Goal: Task Accomplishment & Management: Manage account settings

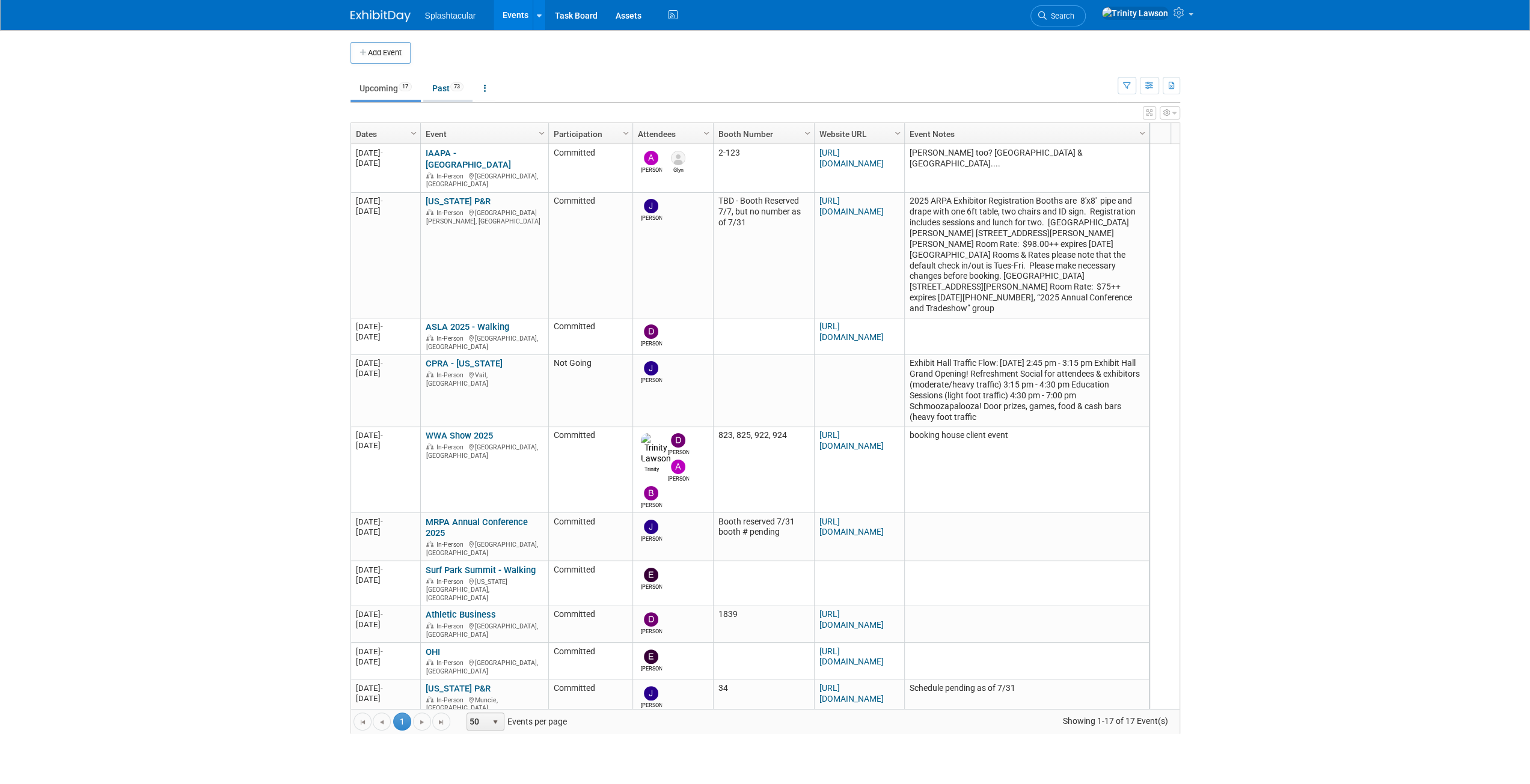
click at [454, 87] on span "73" at bounding box center [457, 86] width 13 height 9
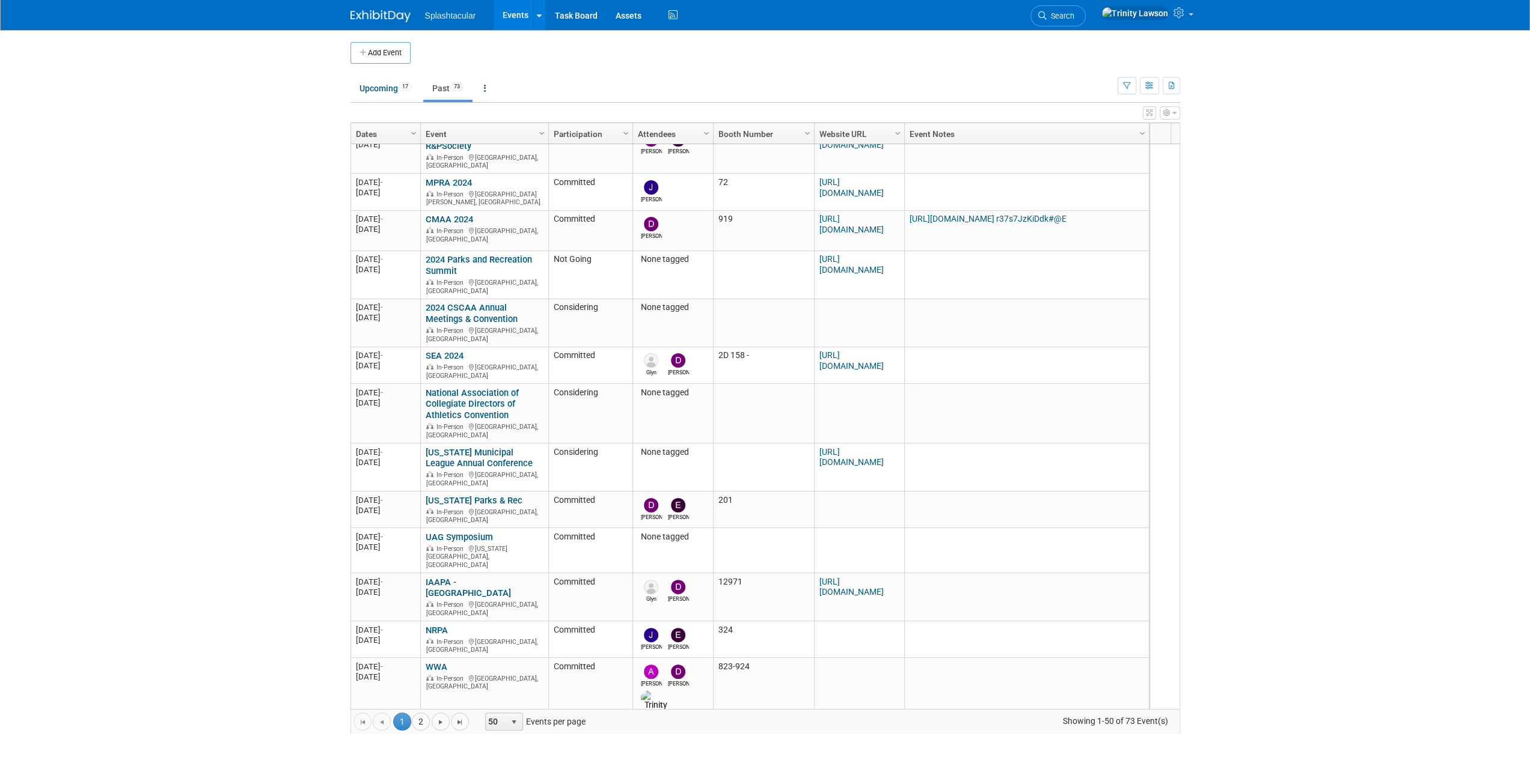
scroll to position [2010, 0]
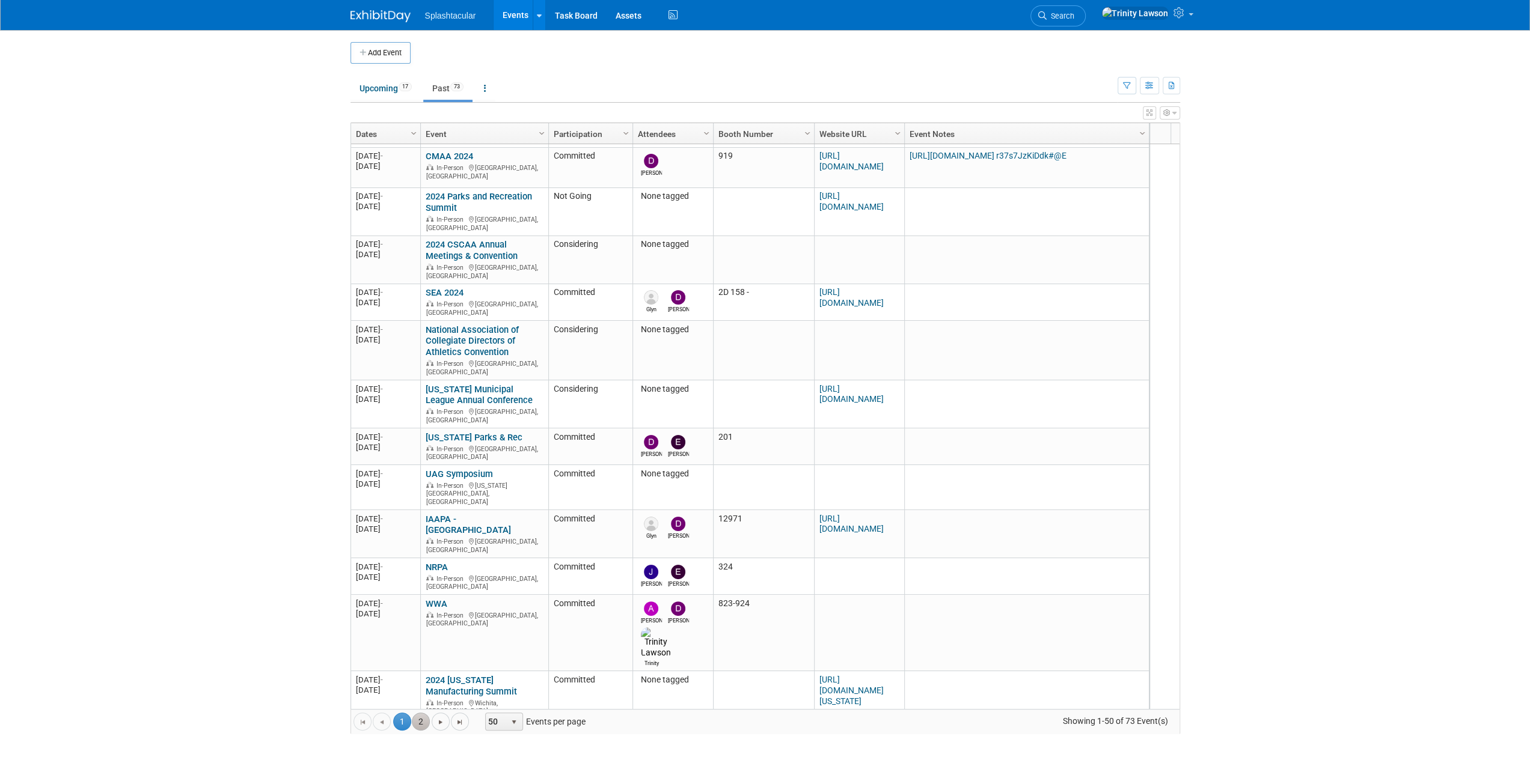
click at [417, 717] on link "2" at bounding box center [421, 722] width 18 height 18
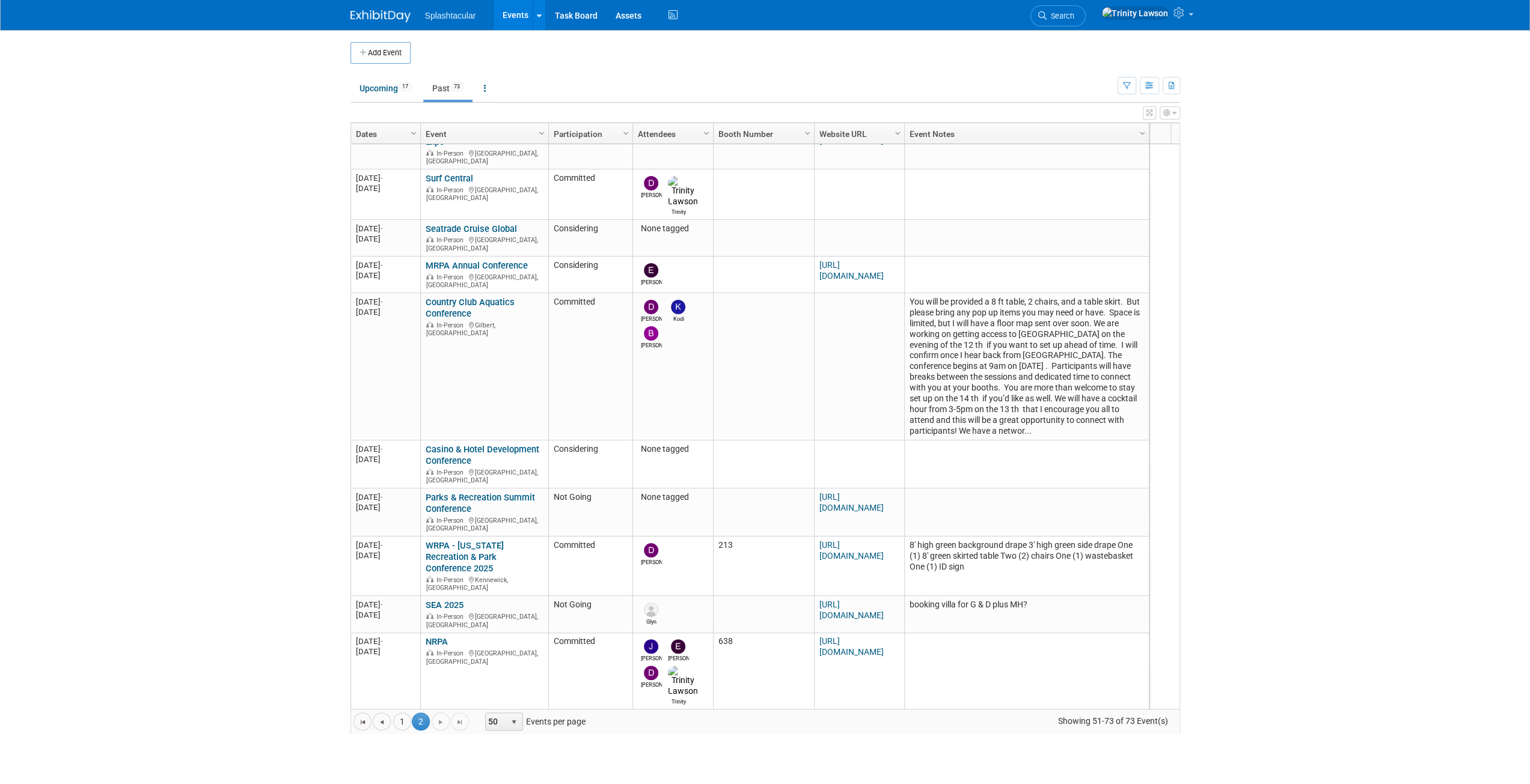
scroll to position [0, 0]
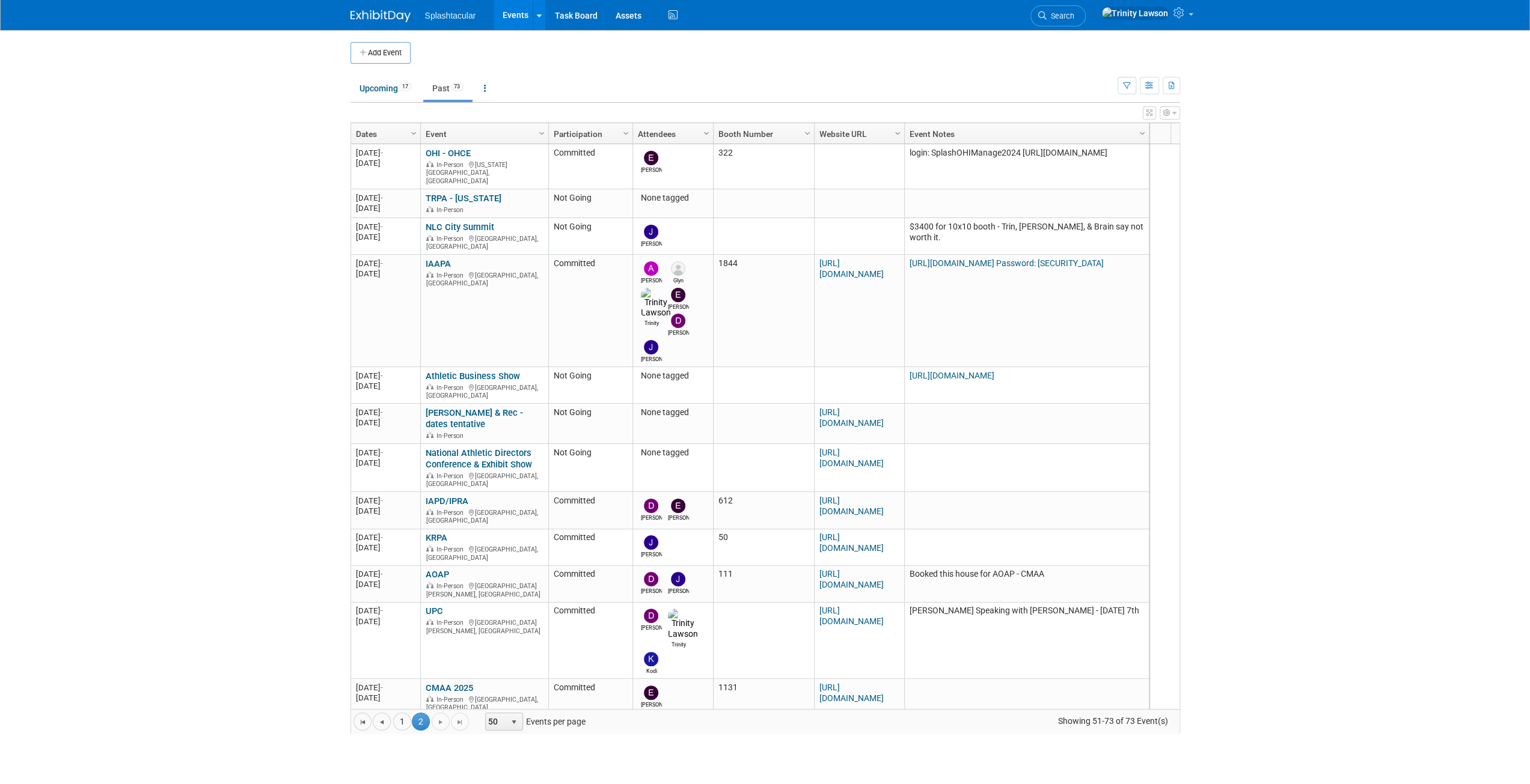
click at [707, 134] on span "Column Settings" at bounding box center [706, 134] width 10 height 10
click at [749, 172] on span "Sort Descending" at bounding box center [748, 169] width 96 height 19
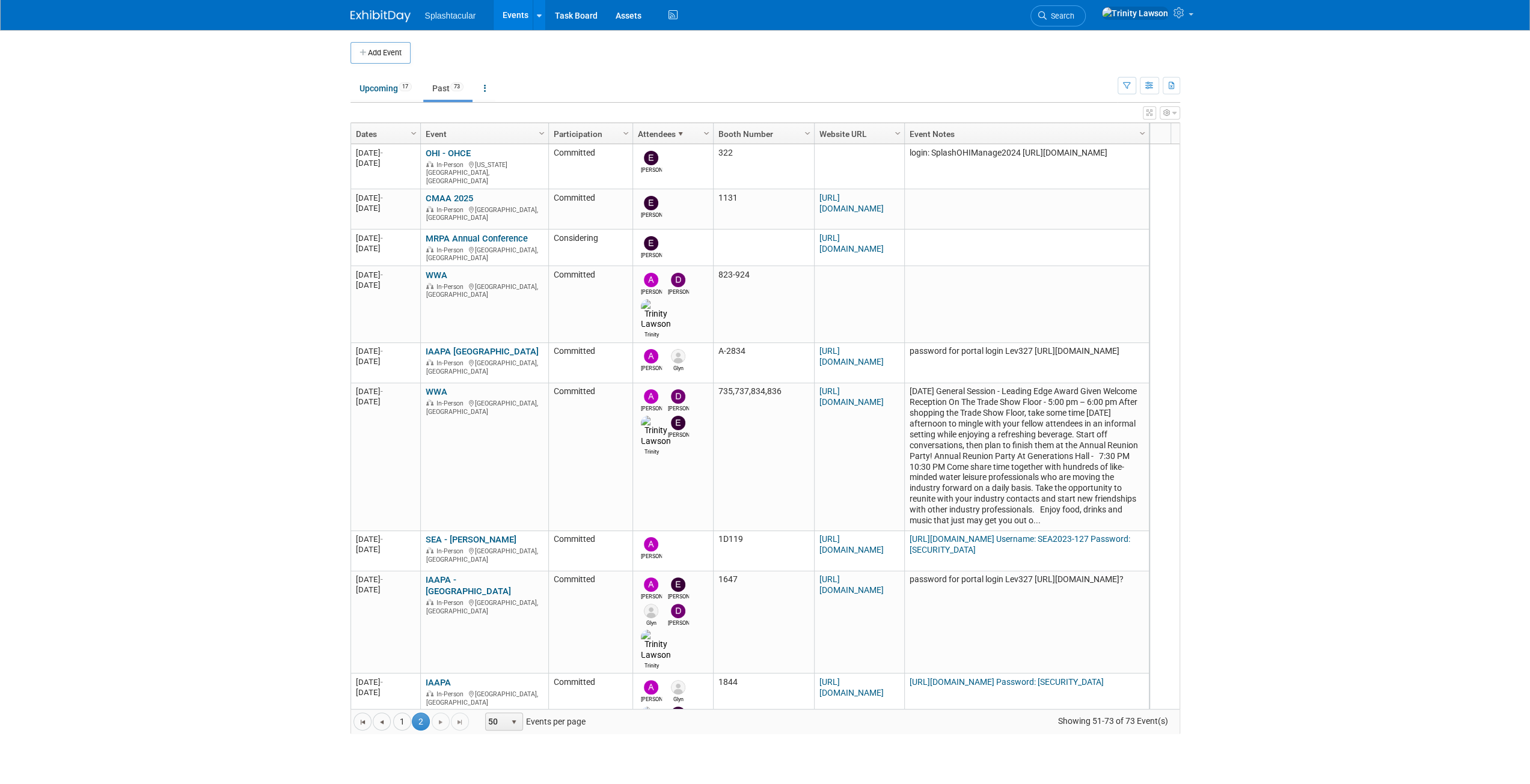
click at [703, 132] on span "Column Settings" at bounding box center [706, 134] width 10 height 10
click at [722, 145] on span "Sort Ascending" at bounding box center [748, 150] width 96 height 19
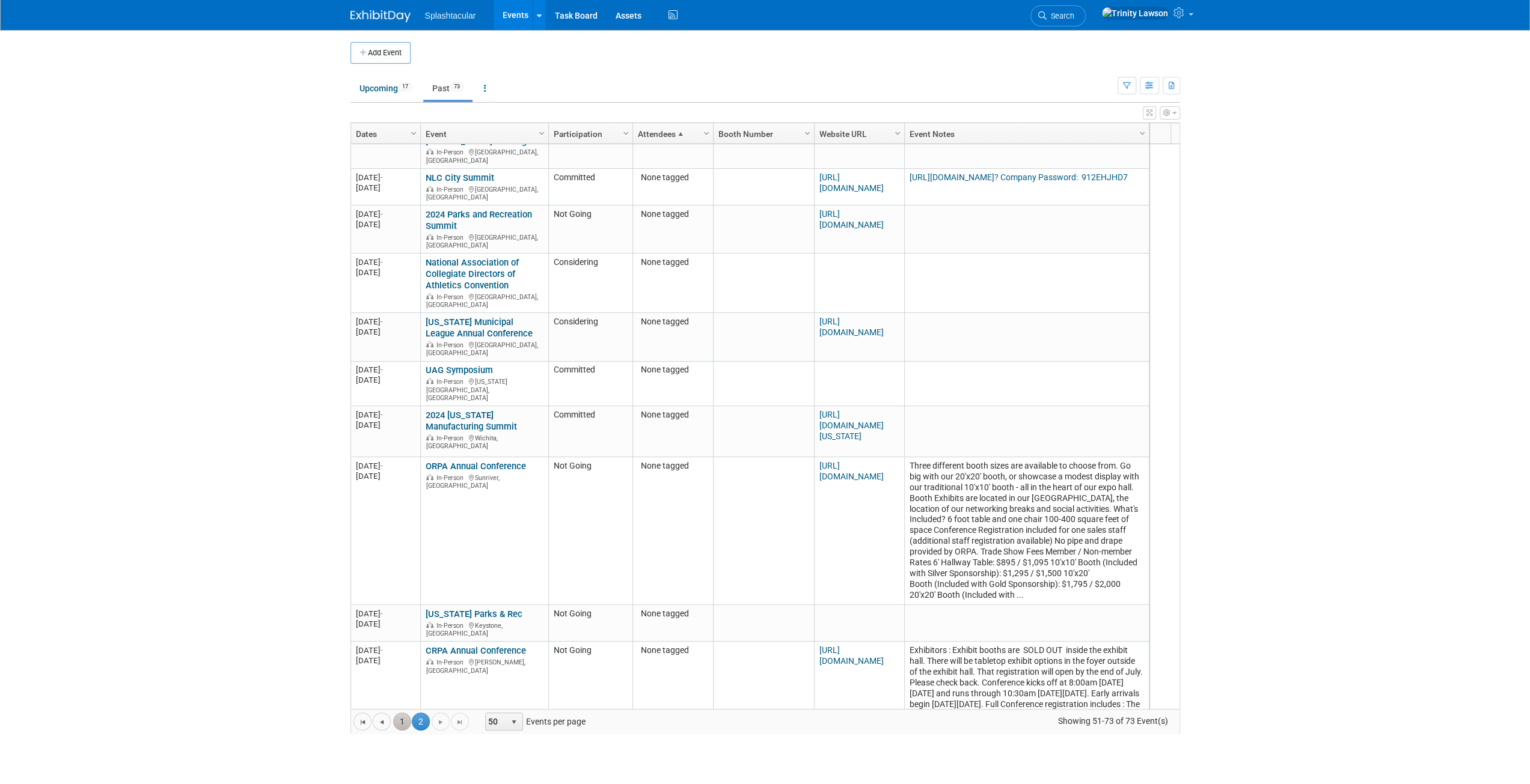
click at [402, 719] on link "1" at bounding box center [402, 722] width 18 height 18
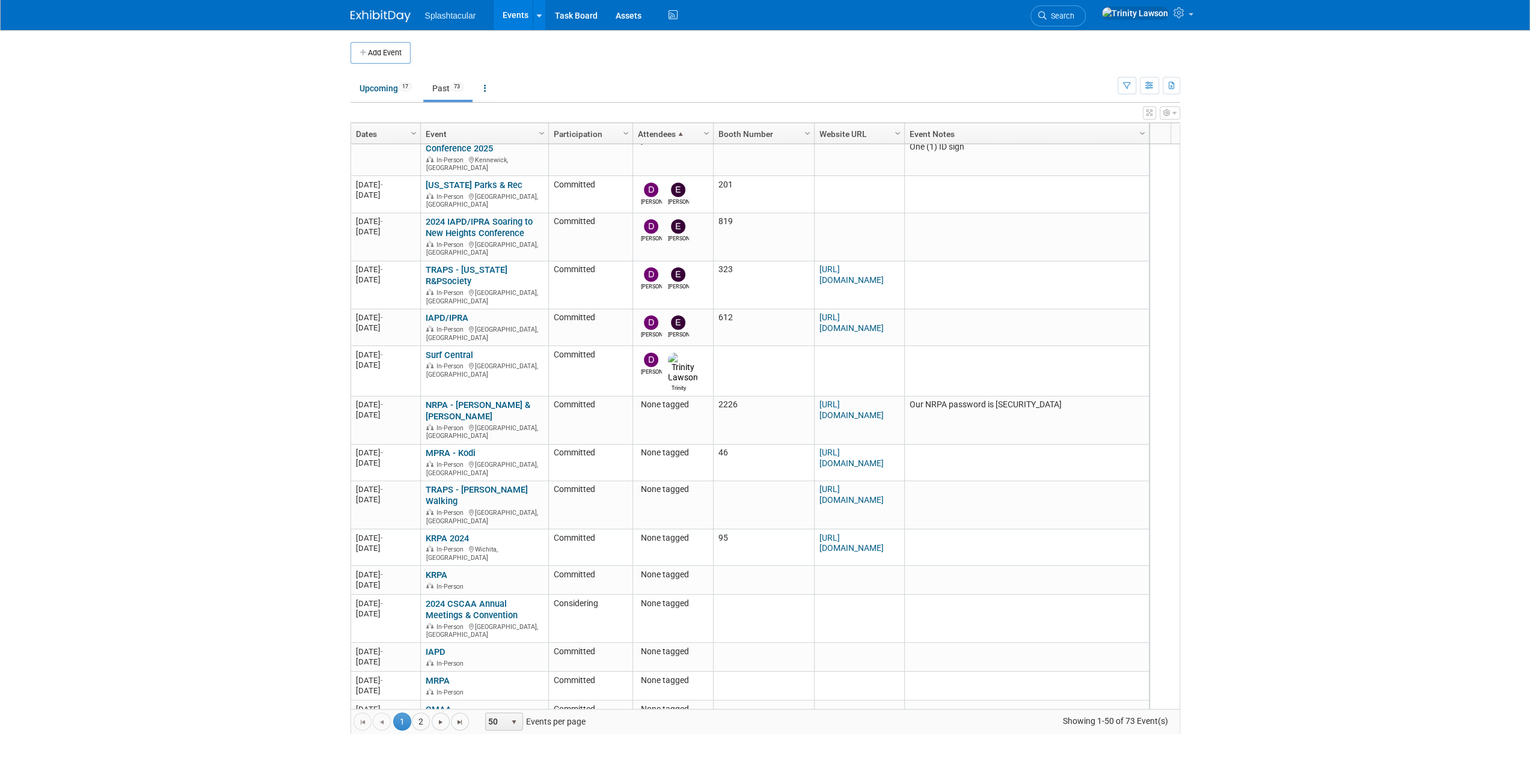
click at [386, 125] on link "Dates" at bounding box center [384, 134] width 56 height 21
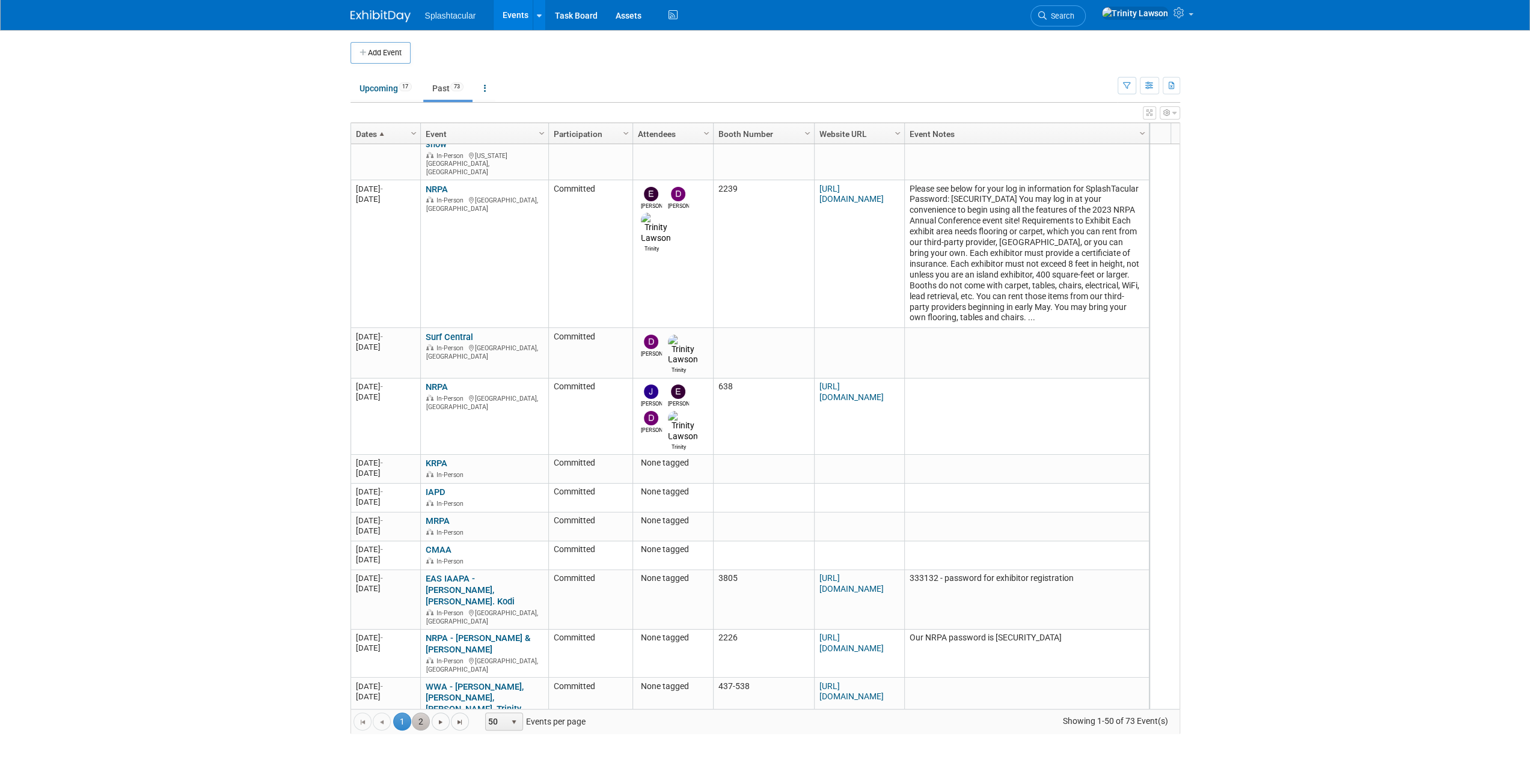
click at [415, 720] on link "2" at bounding box center [421, 722] width 18 height 18
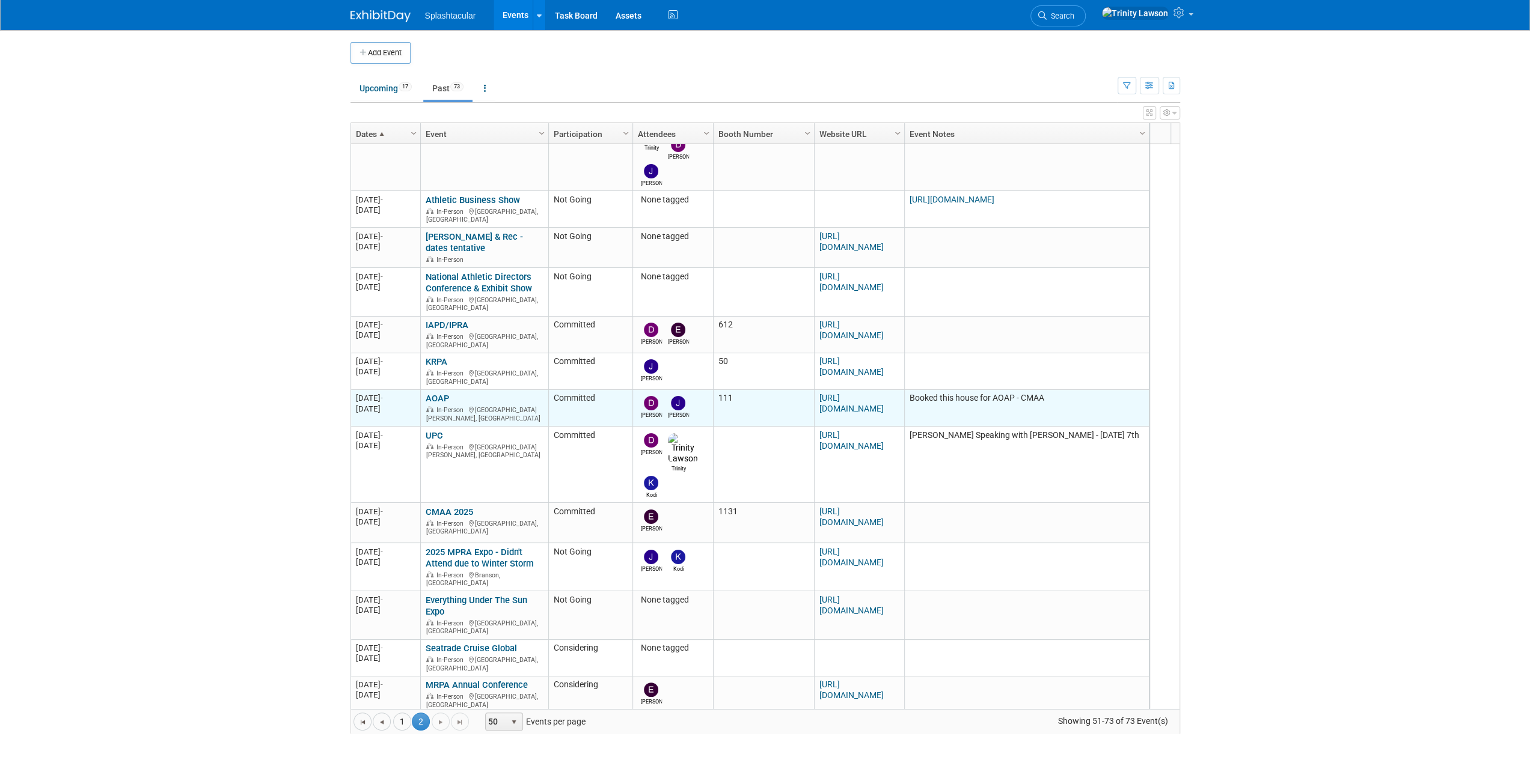
click at [439, 393] on link "AOAP" at bounding box center [437, 398] width 23 height 11
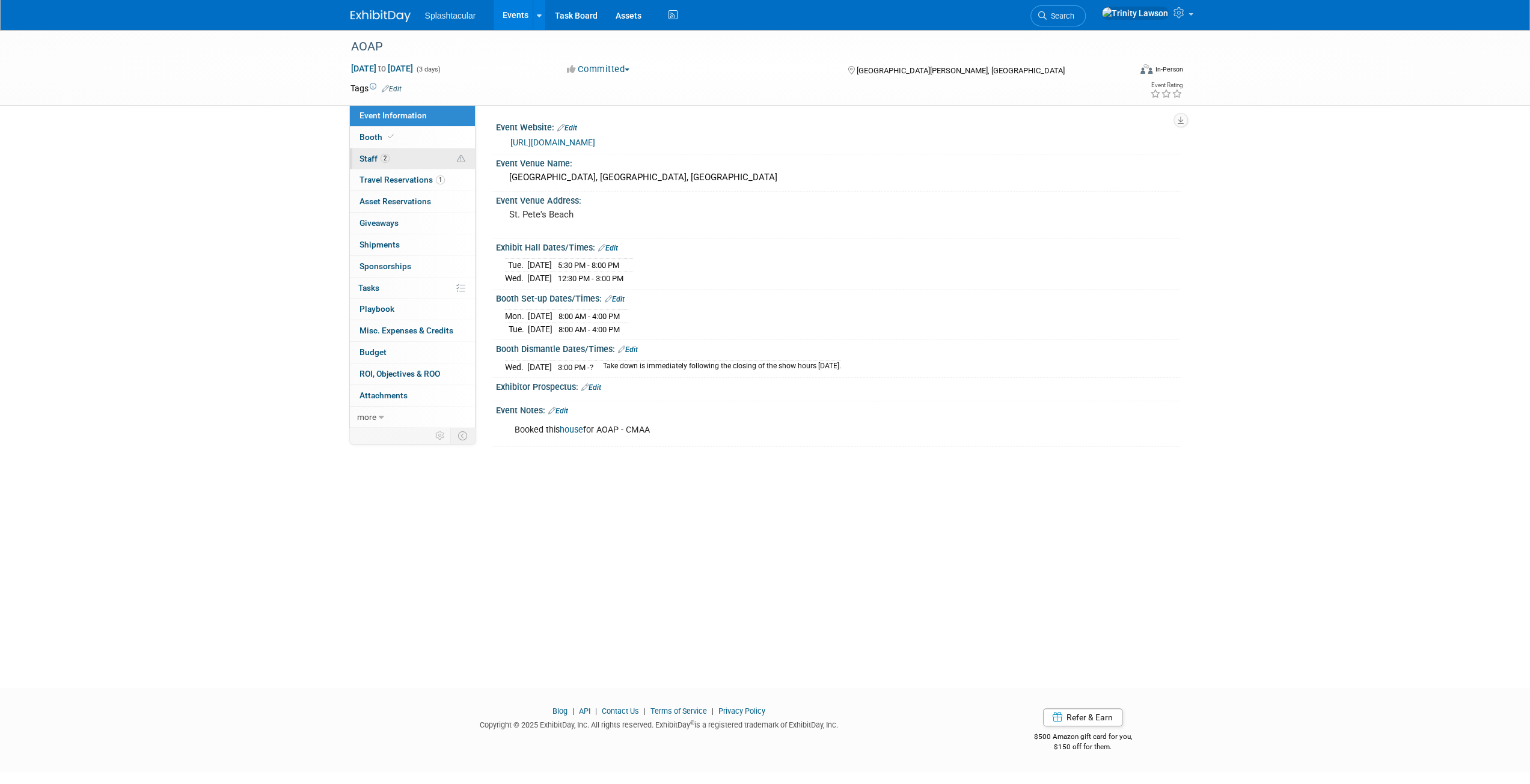
click at [416, 157] on link "2 Staff 2" at bounding box center [412, 159] width 125 height 21
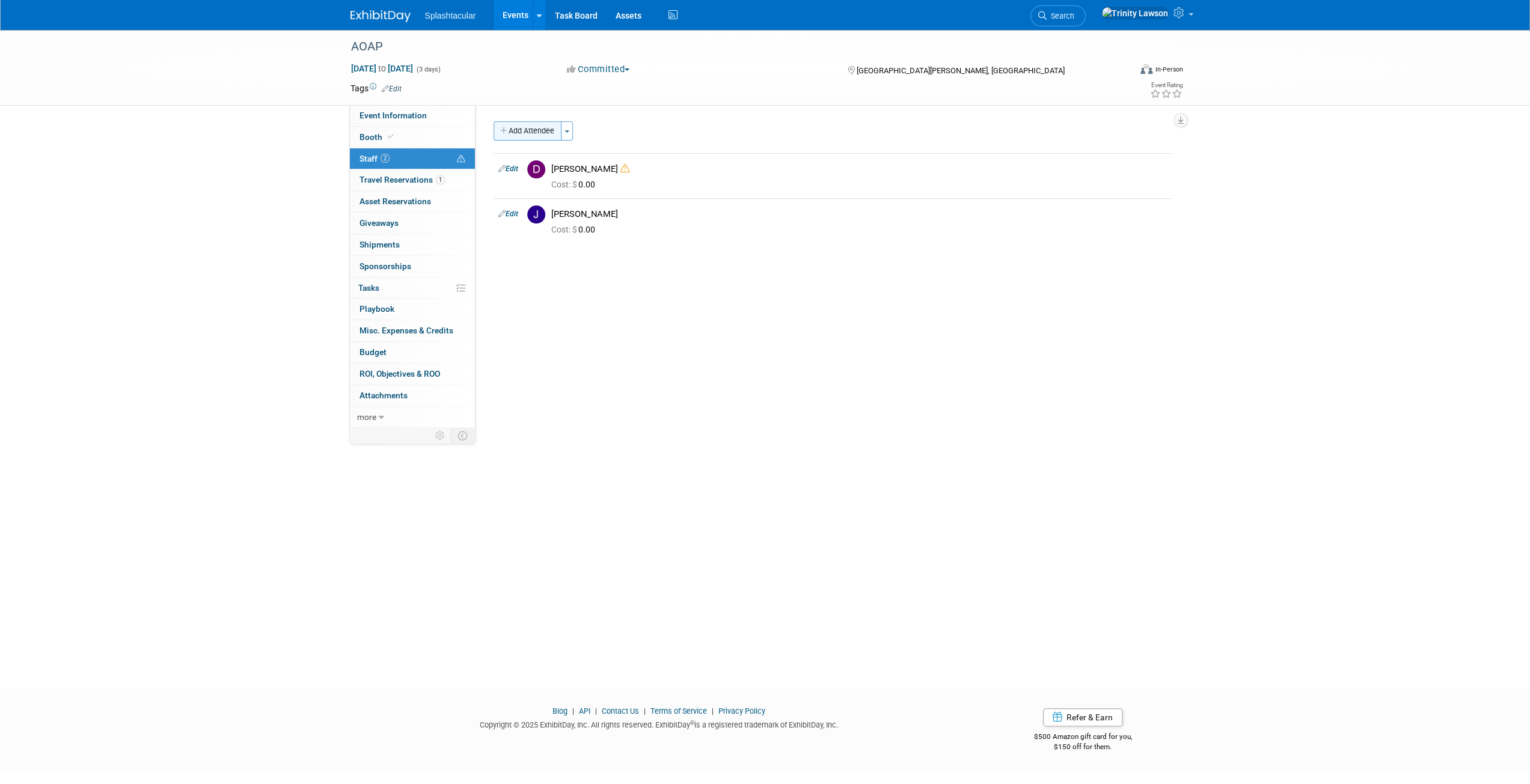
click at [539, 123] on button "Add Attendee" at bounding box center [527, 131] width 68 height 19
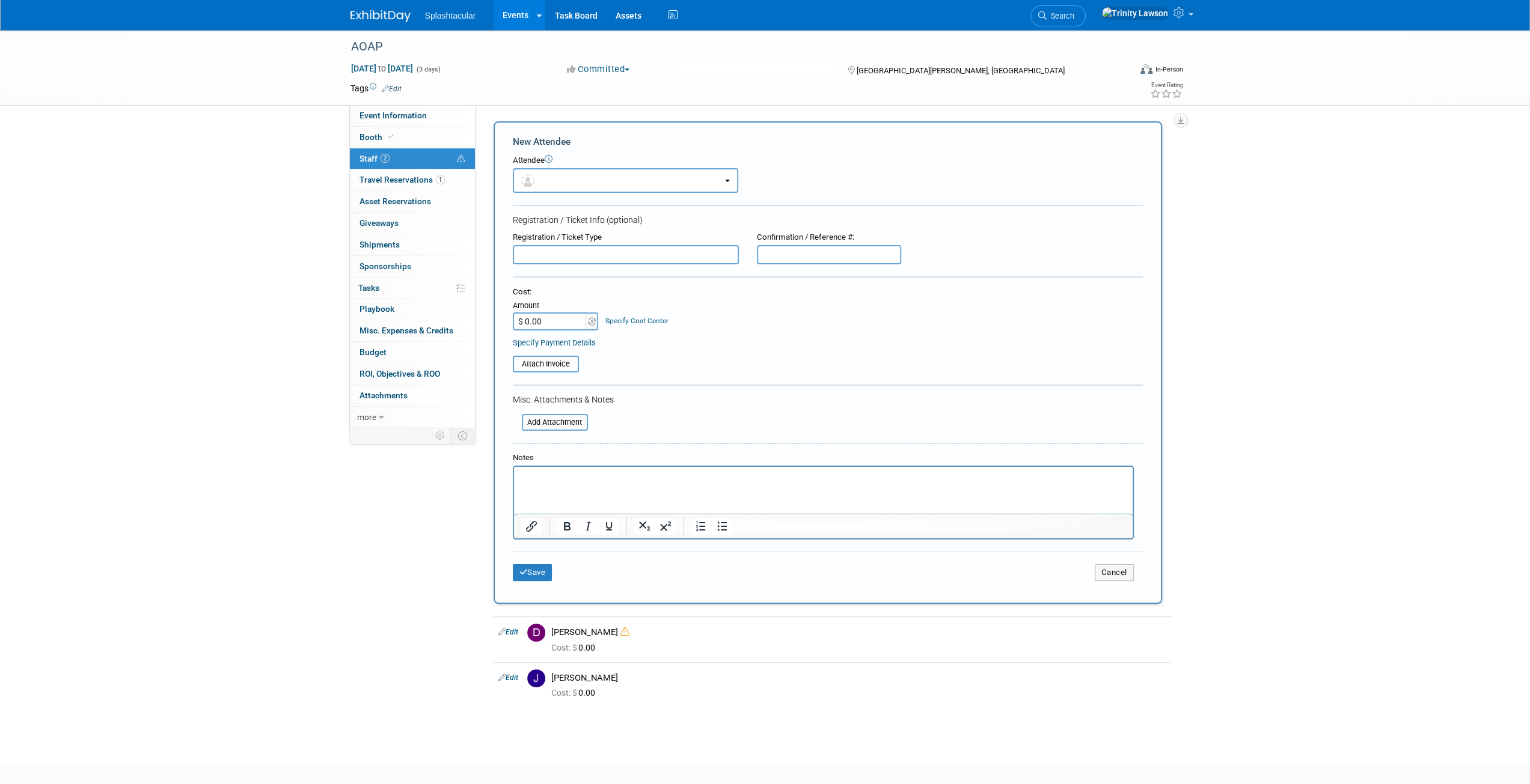
click at [553, 206] on div at bounding box center [827, 206] width 630 height 3
click at [561, 184] on button "button" at bounding box center [625, 181] width 226 height 25
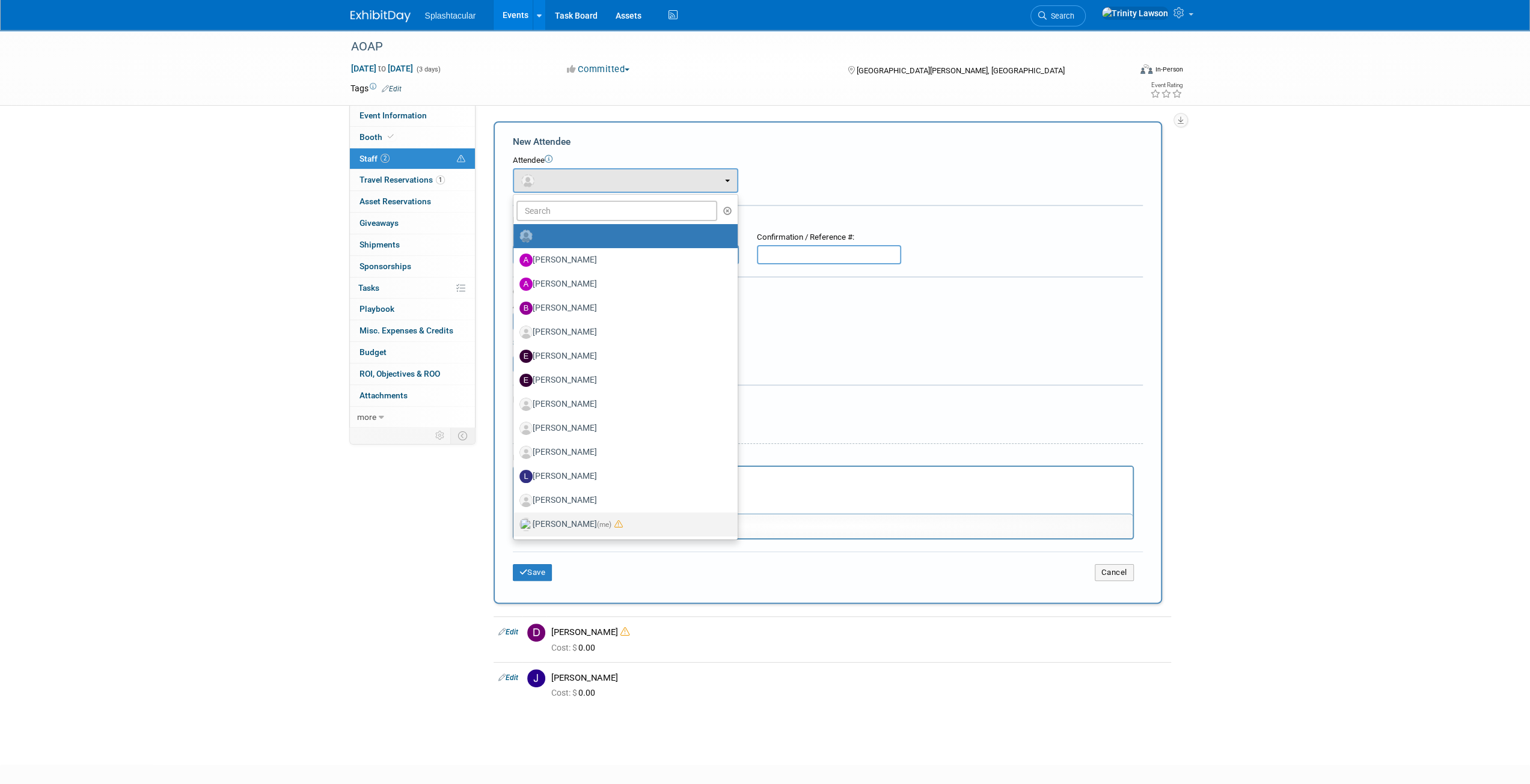
click at [564, 530] on label "Trinity Lawson (me)" at bounding box center [622, 524] width 206 height 19
click at [515, 527] on input "Trinity Lawson (me)" at bounding box center [511, 523] width 8 height 8
select select "e61f16a9-4e47-4ade-81f8-bbf74fc51130"
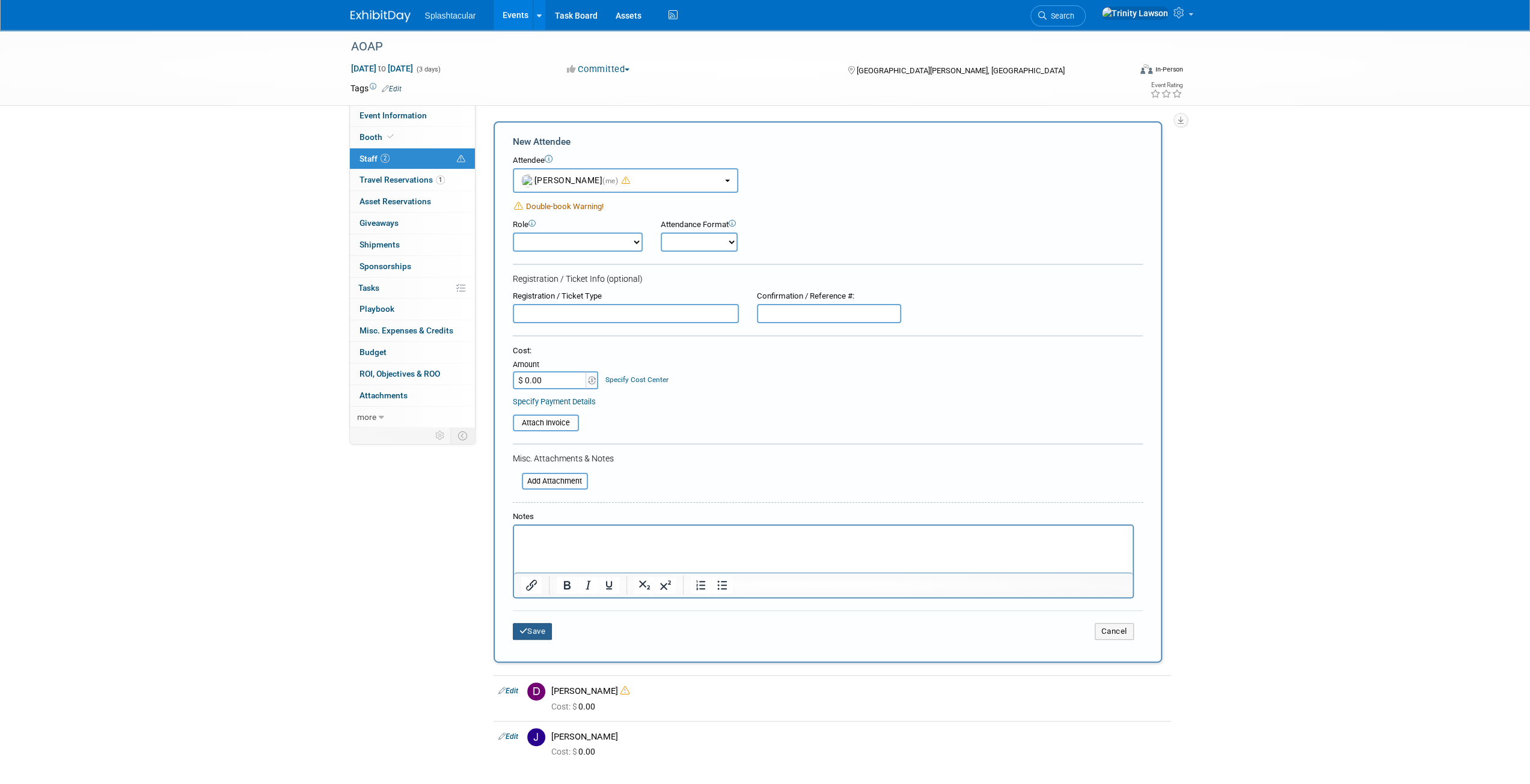
click at [539, 624] on button "Save" at bounding box center [533, 631] width 40 height 17
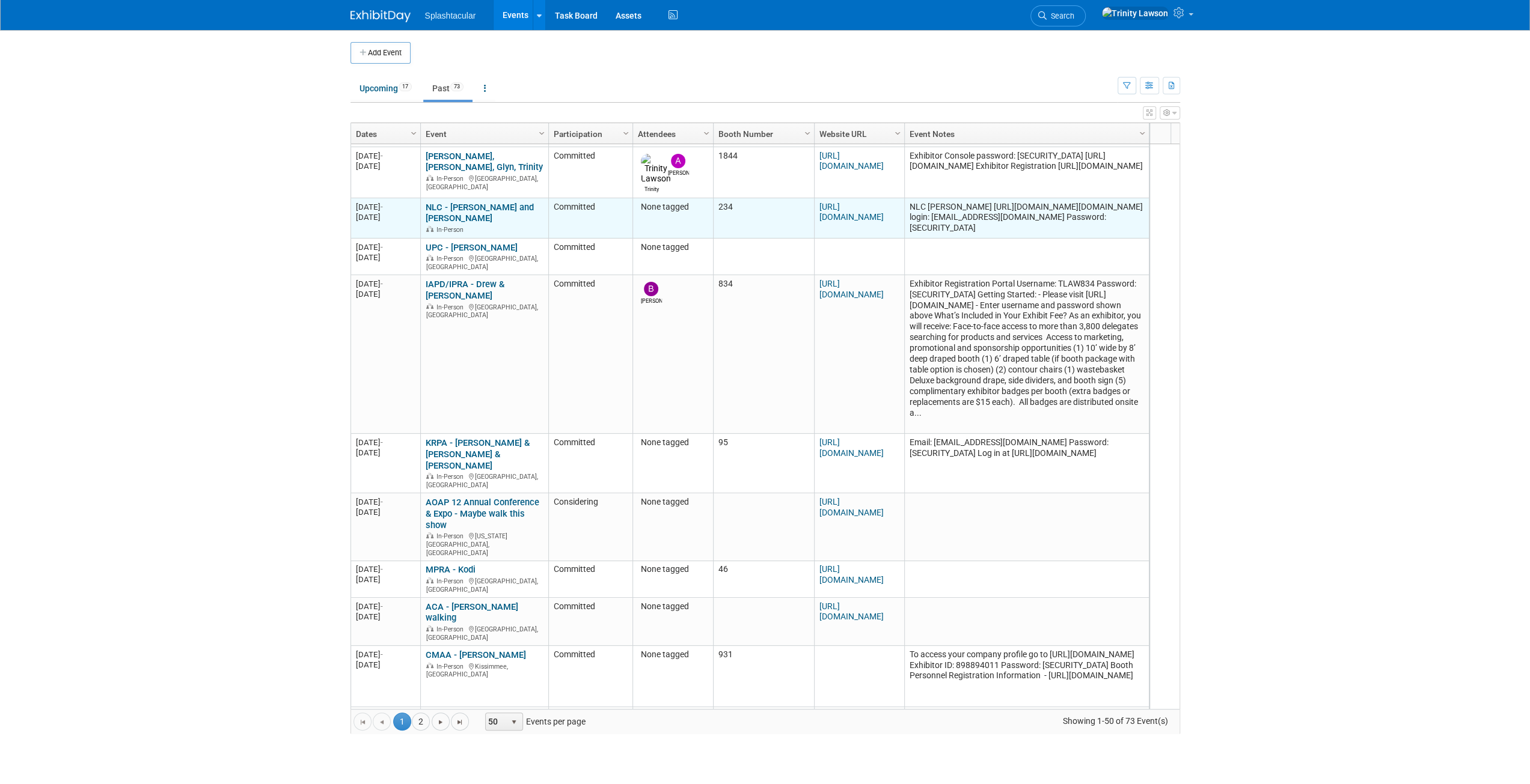
scroll to position [577, 0]
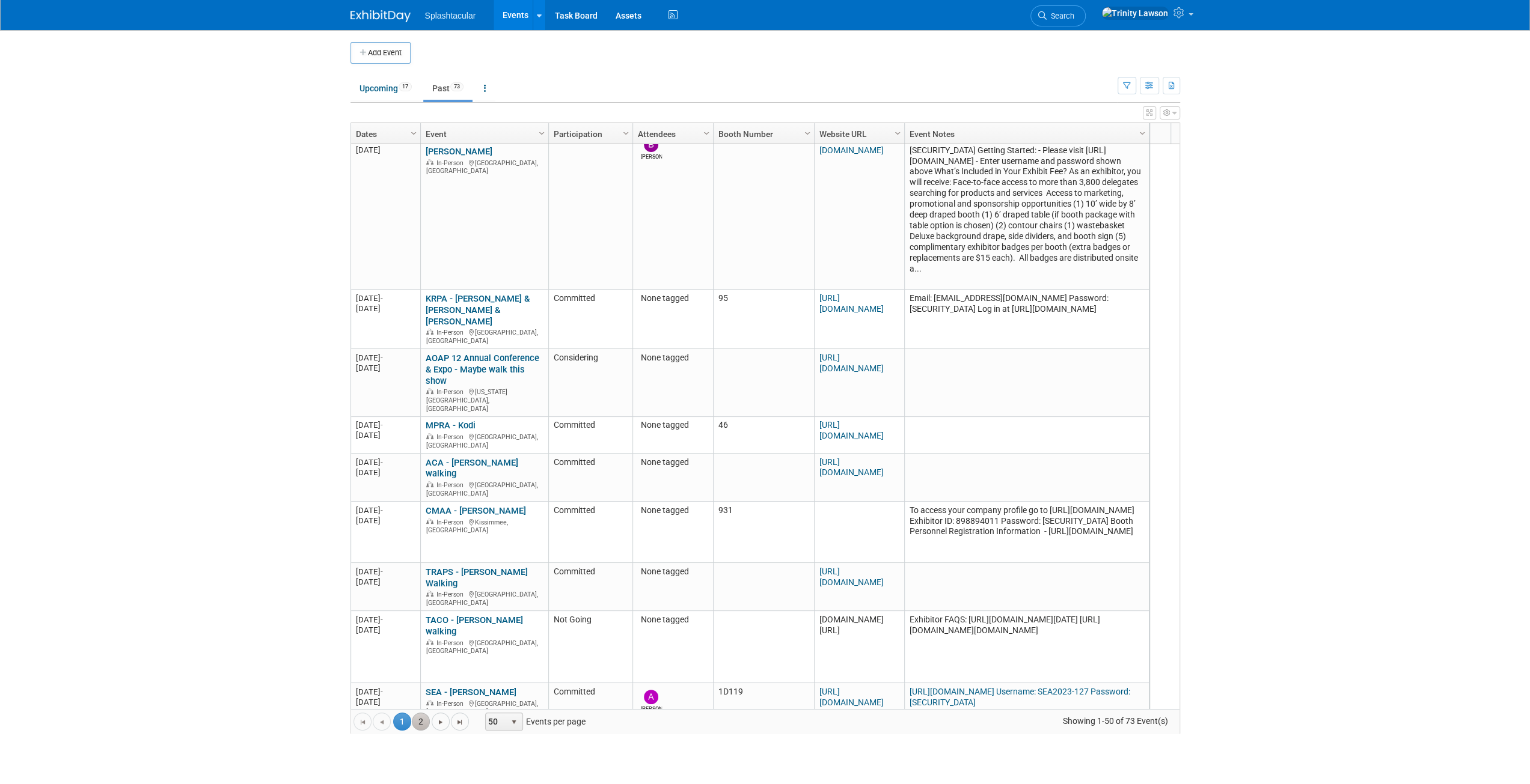
click at [417, 721] on link "2" at bounding box center [421, 722] width 18 height 18
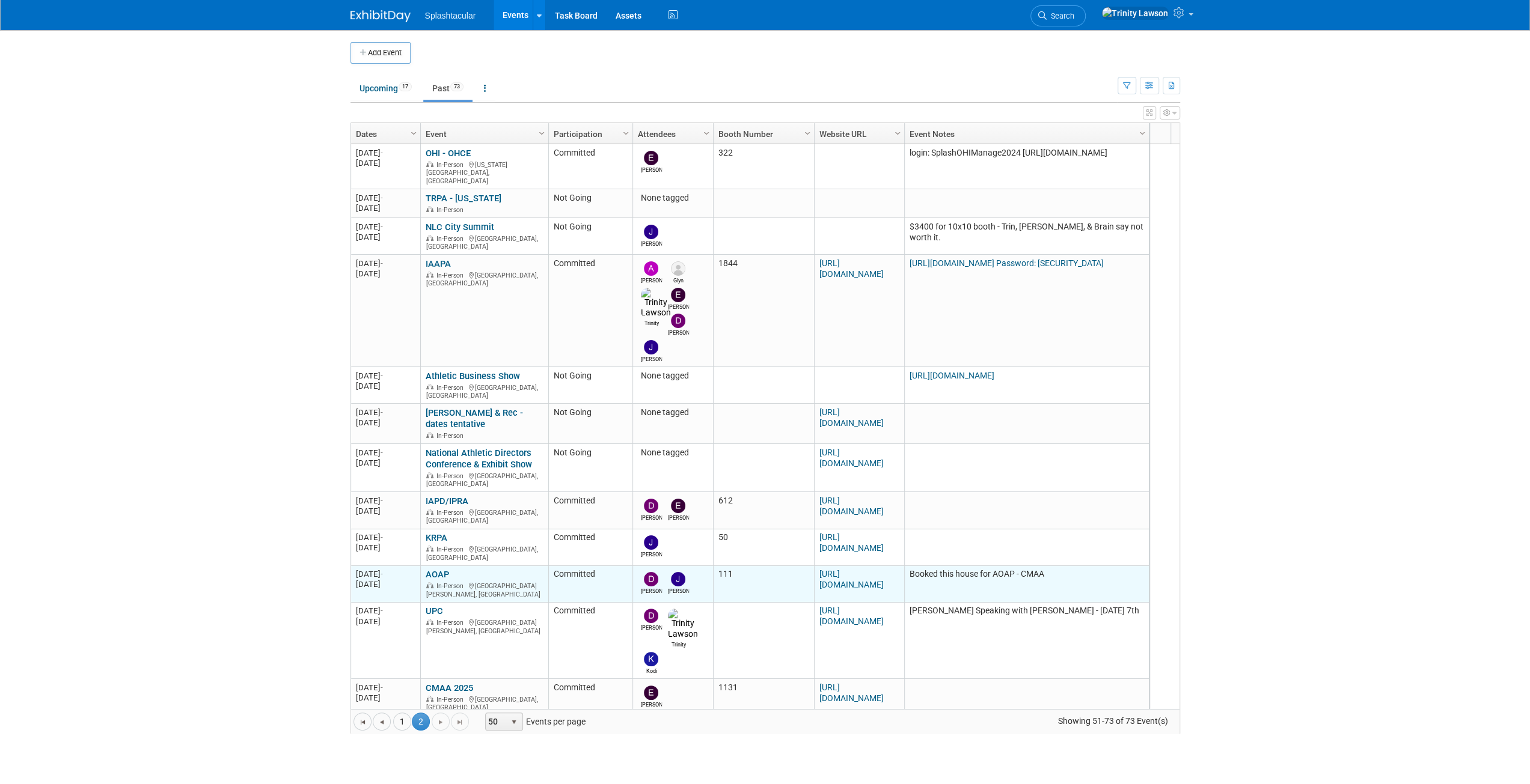
click at [439, 569] on link "AOAP" at bounding box center [437, 574] width 23 height 11
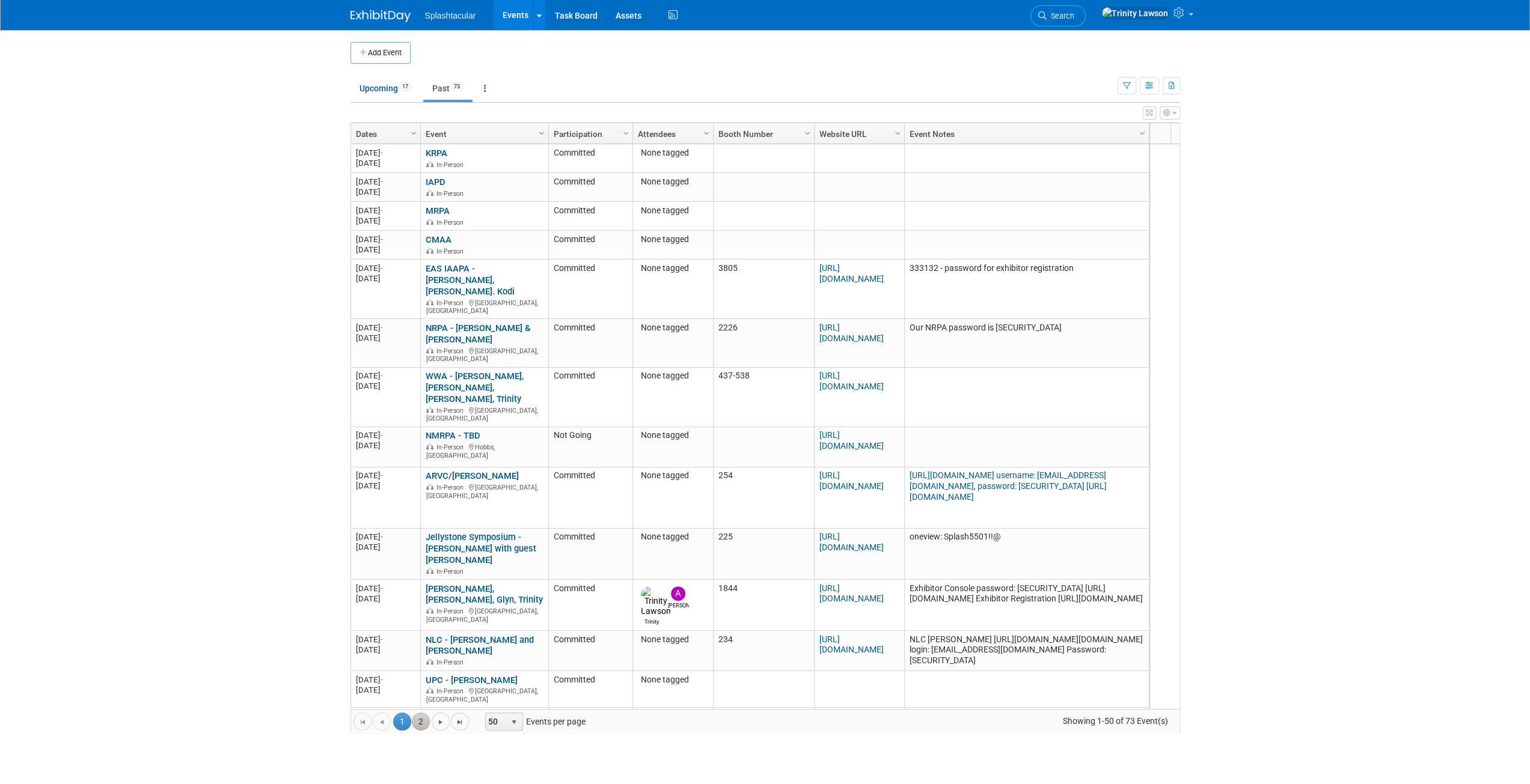
click at [412, 720] on link "2" at bounding box center [421, 722] width 18 height 18
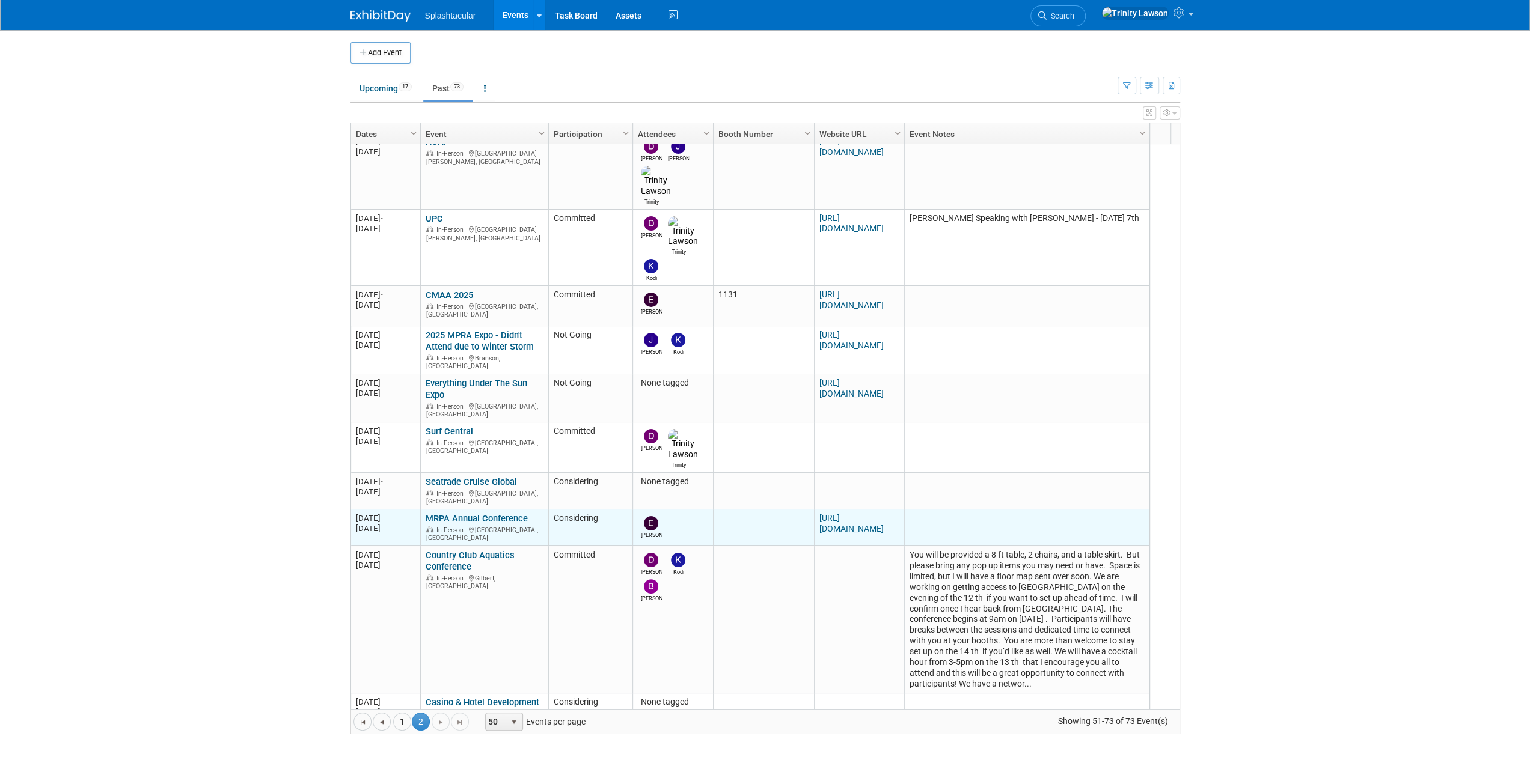
scroll to position [499, 0]
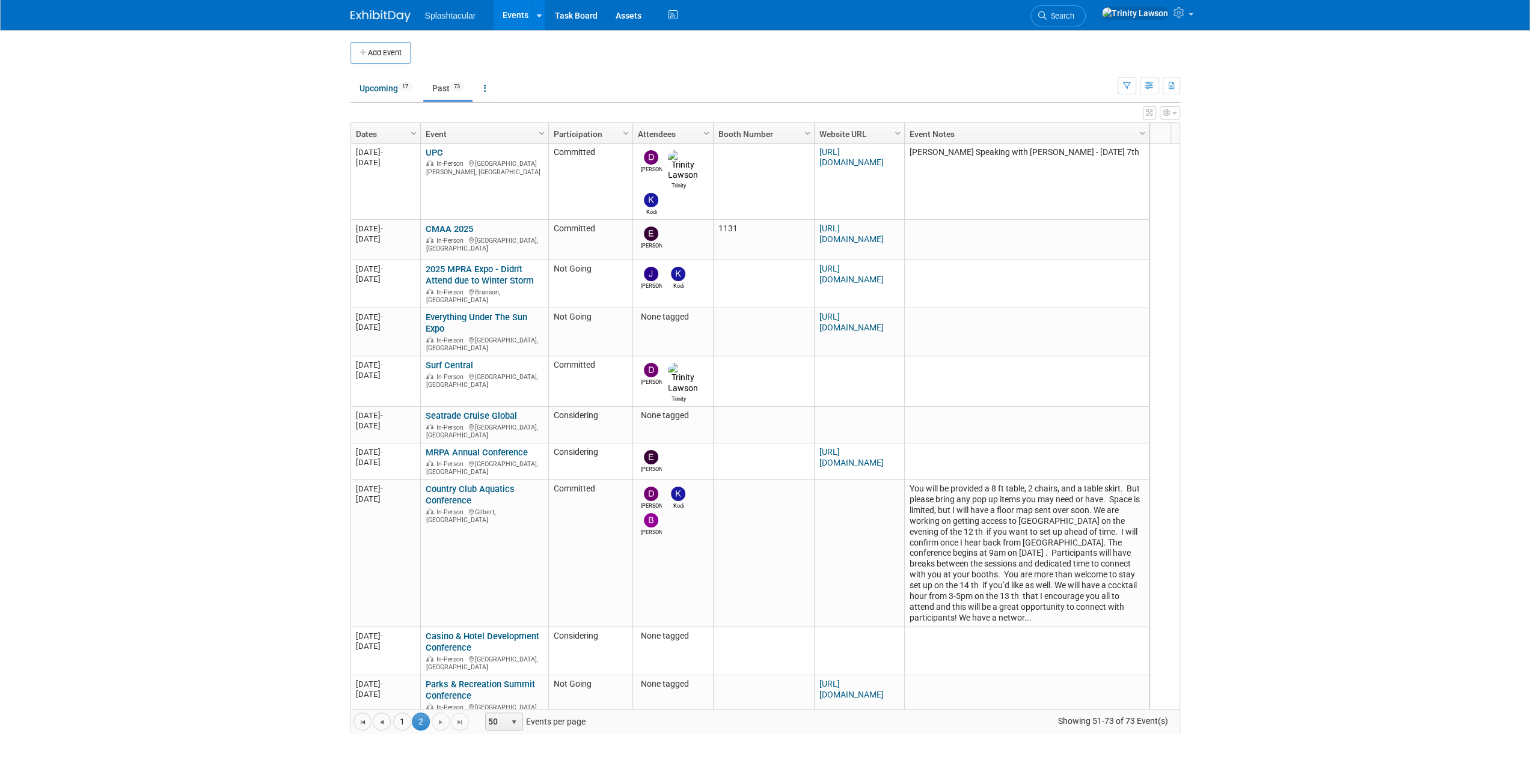
click at [383, 73] on td "Upcoming 17 Past 73 All Events 90 Past and Upcoming Grouped Annually Events gro…" at bounding box center [733, 83] width 767 height 39
click at [382, 84] on link "Upcoming 17" at bounding box center [385, 88] width 71 height 23
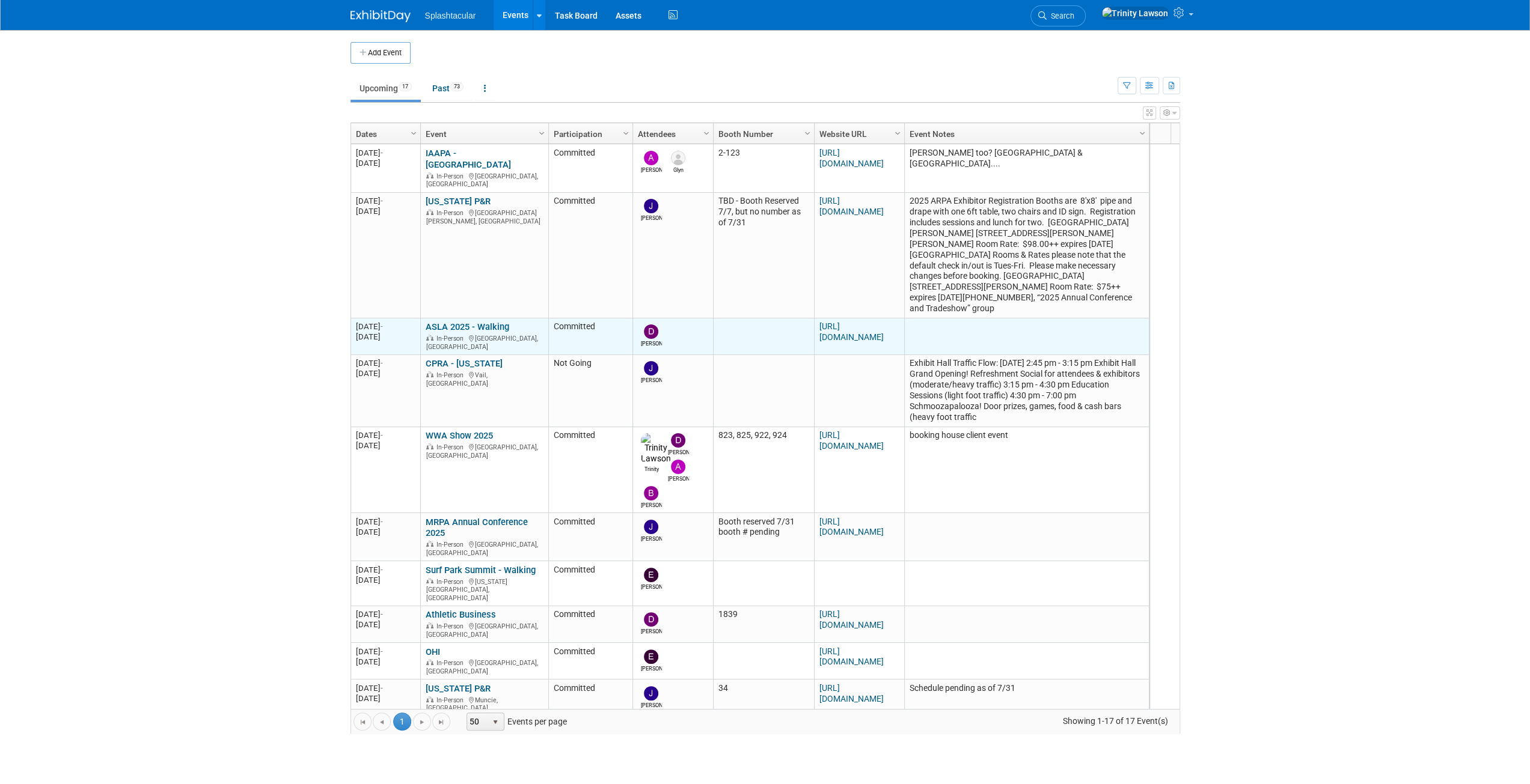
click at [495, 321] on link "ASLA 2025 - Walking" at bounding box center [467, 327] width 84 height 11
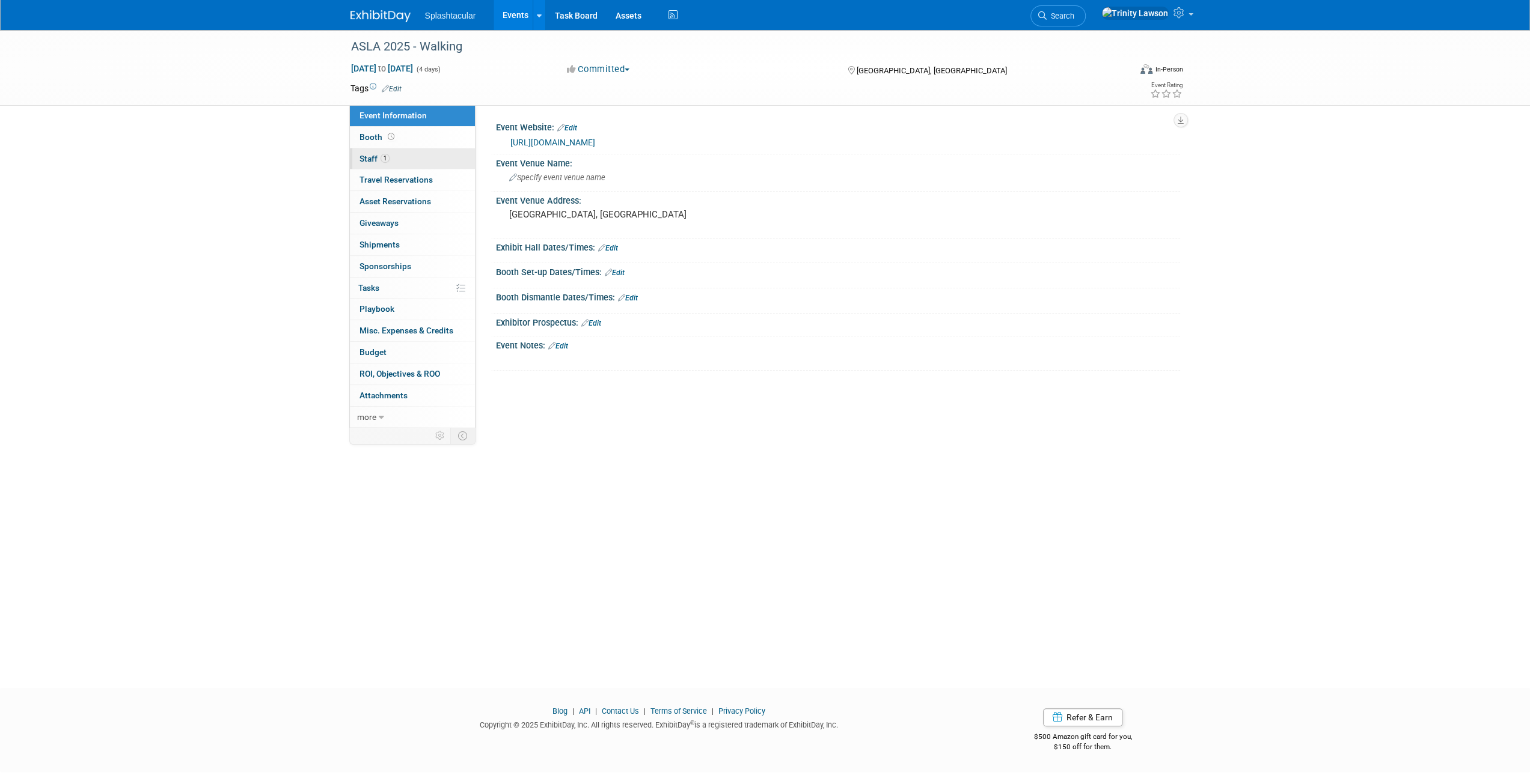
click at [402, 159] on link "1 Staff 1" at bounding box center [412, 159] width 125 height 21
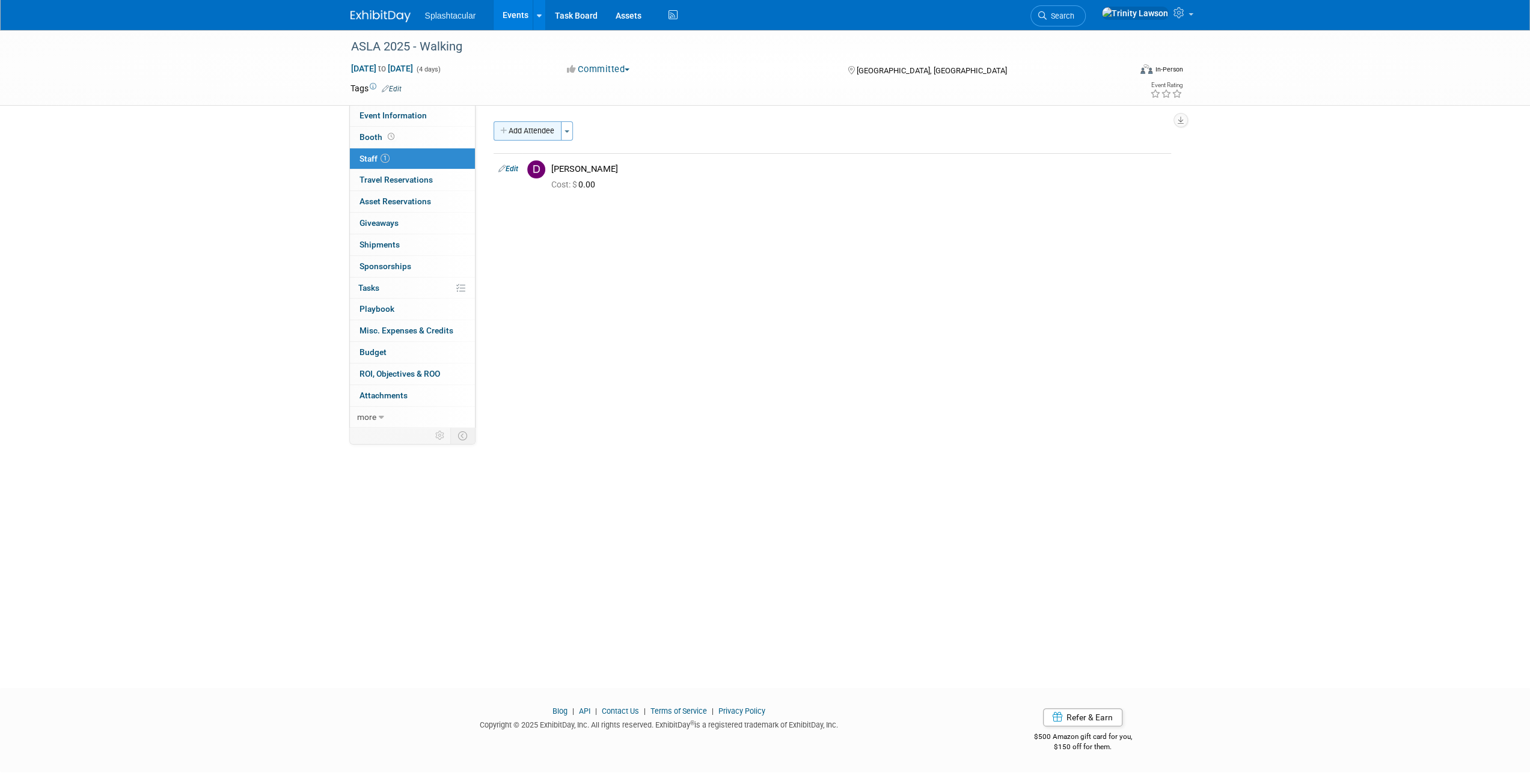
click at [524, 123] on button "Add Attendee" at bounding box center [527, 131] width 68 height 19
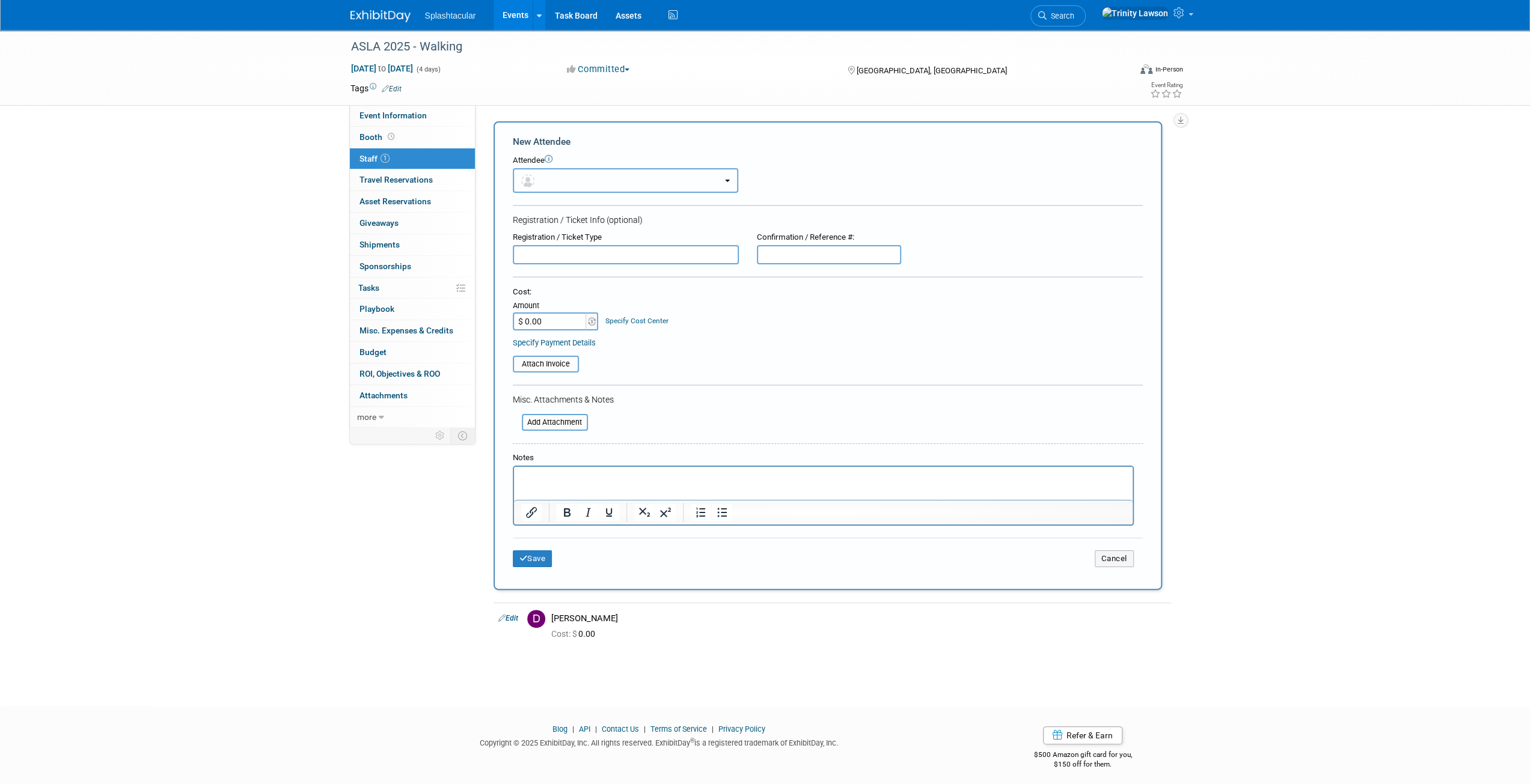
click at [591, 171] on button "button" at bounding box center [625, 181] width 226 height 25
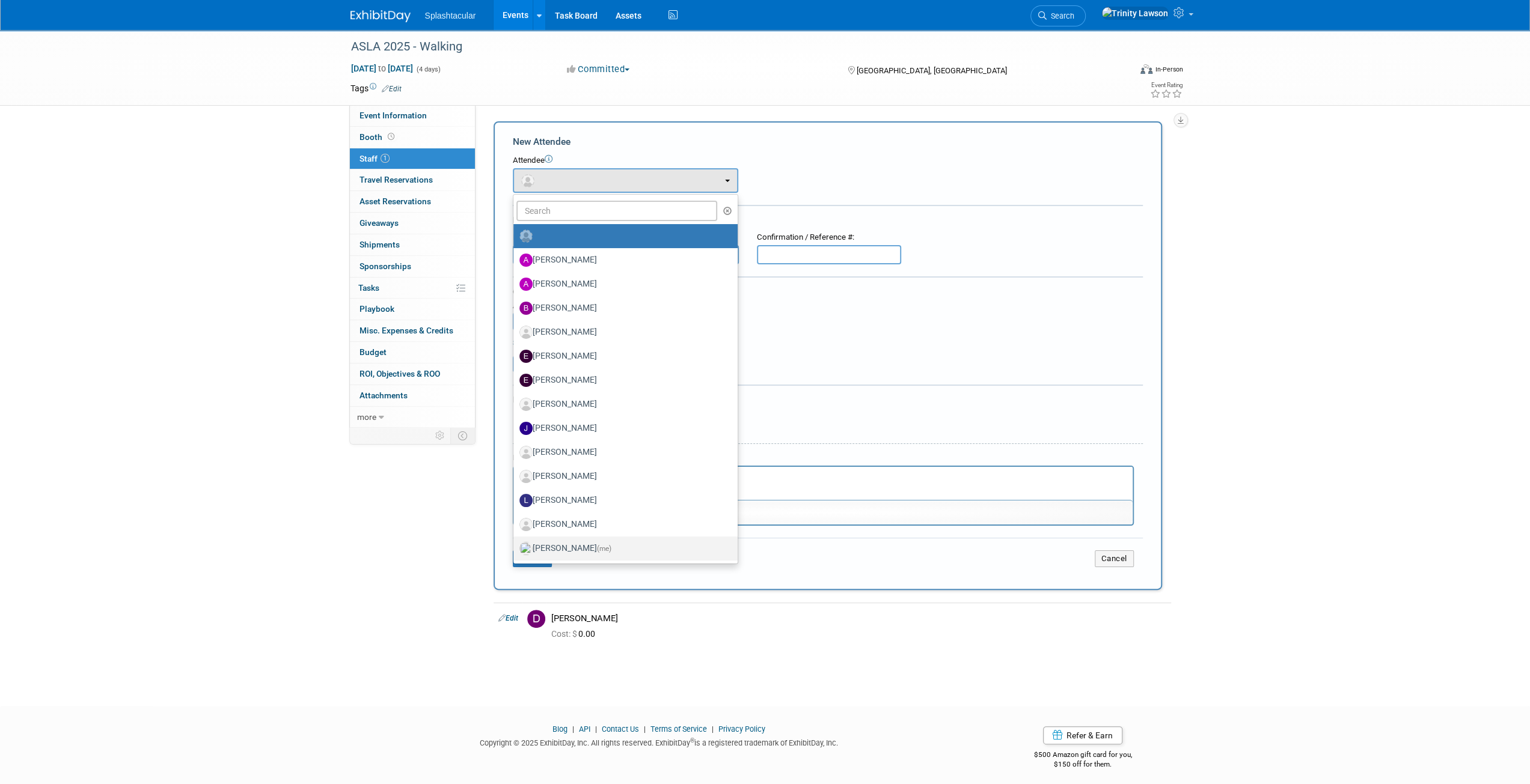
click at [597, 544] on span "(me)" at bounding box center [604, 548] width 14 height 8
click at [515, 544] on input "Trinity Lawson (me)" at bounding box center [511, 547] width 8 height 8
select select "e61f16a9-4e47-4ade-81f8-bbf74fc51130"
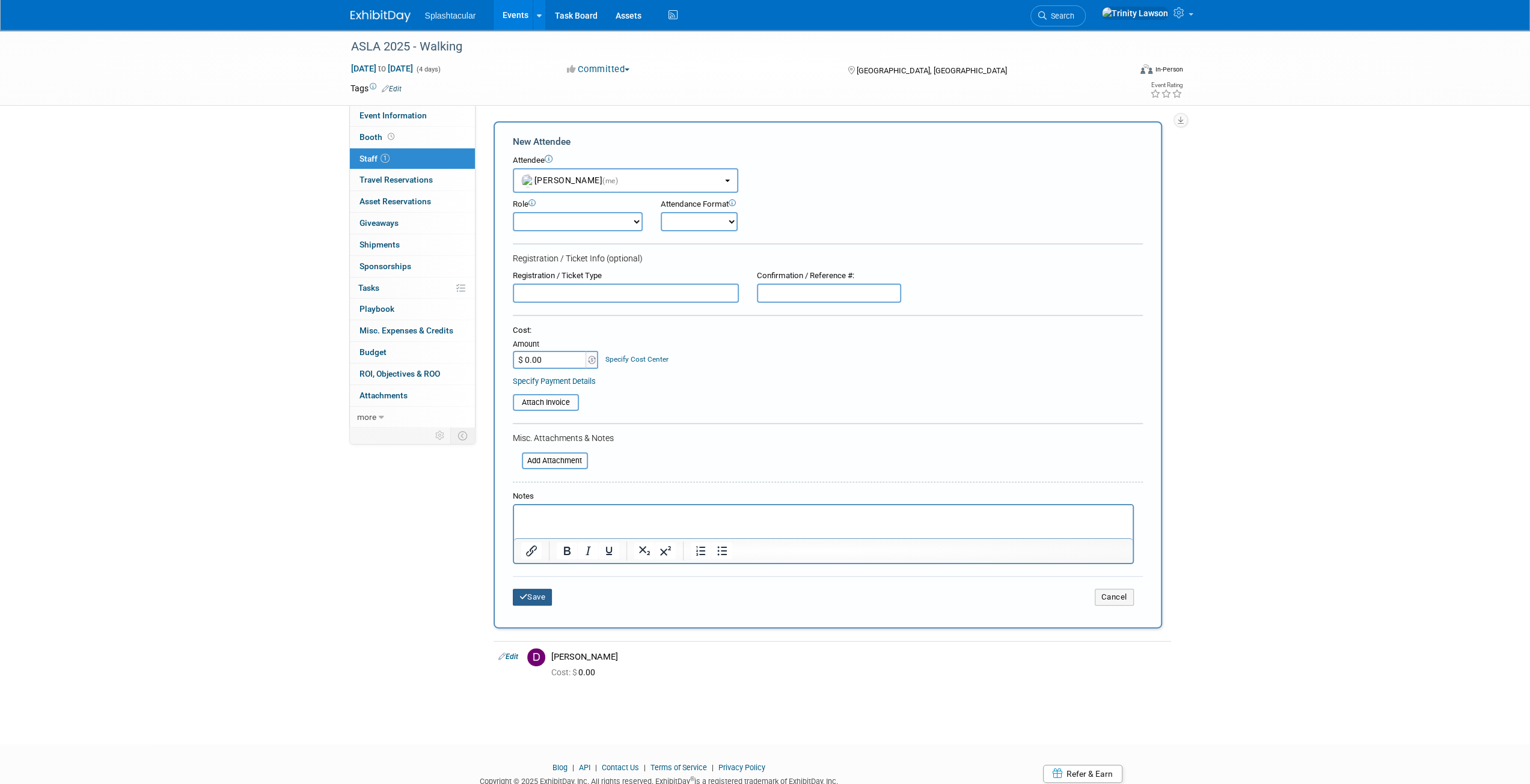
click at [530, 590] on button "Save" at bounding box center [533, 597] width 40 height 17
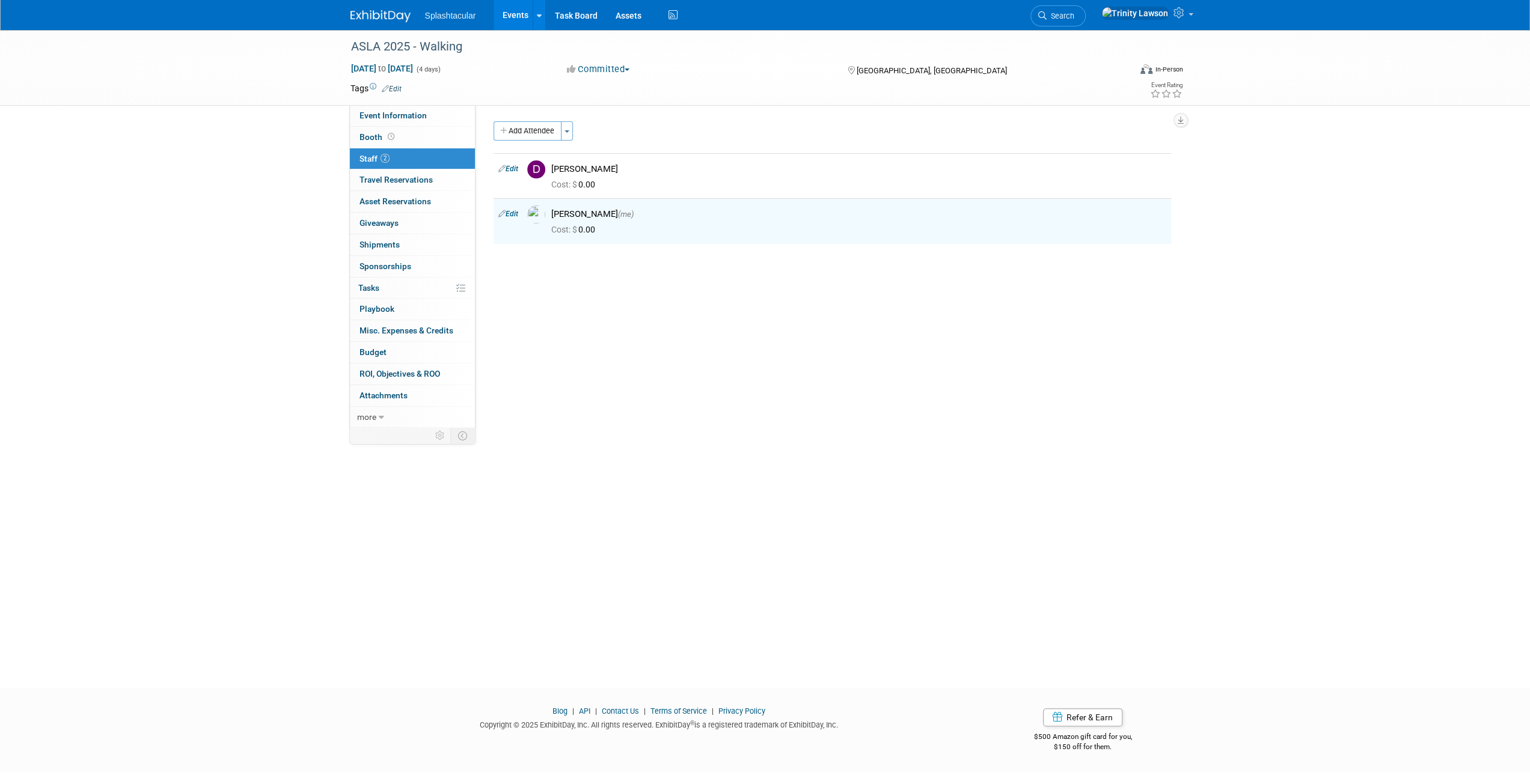
click at [515, 14] on link "Events" at bounding box center [515, 15] width 44 height 30
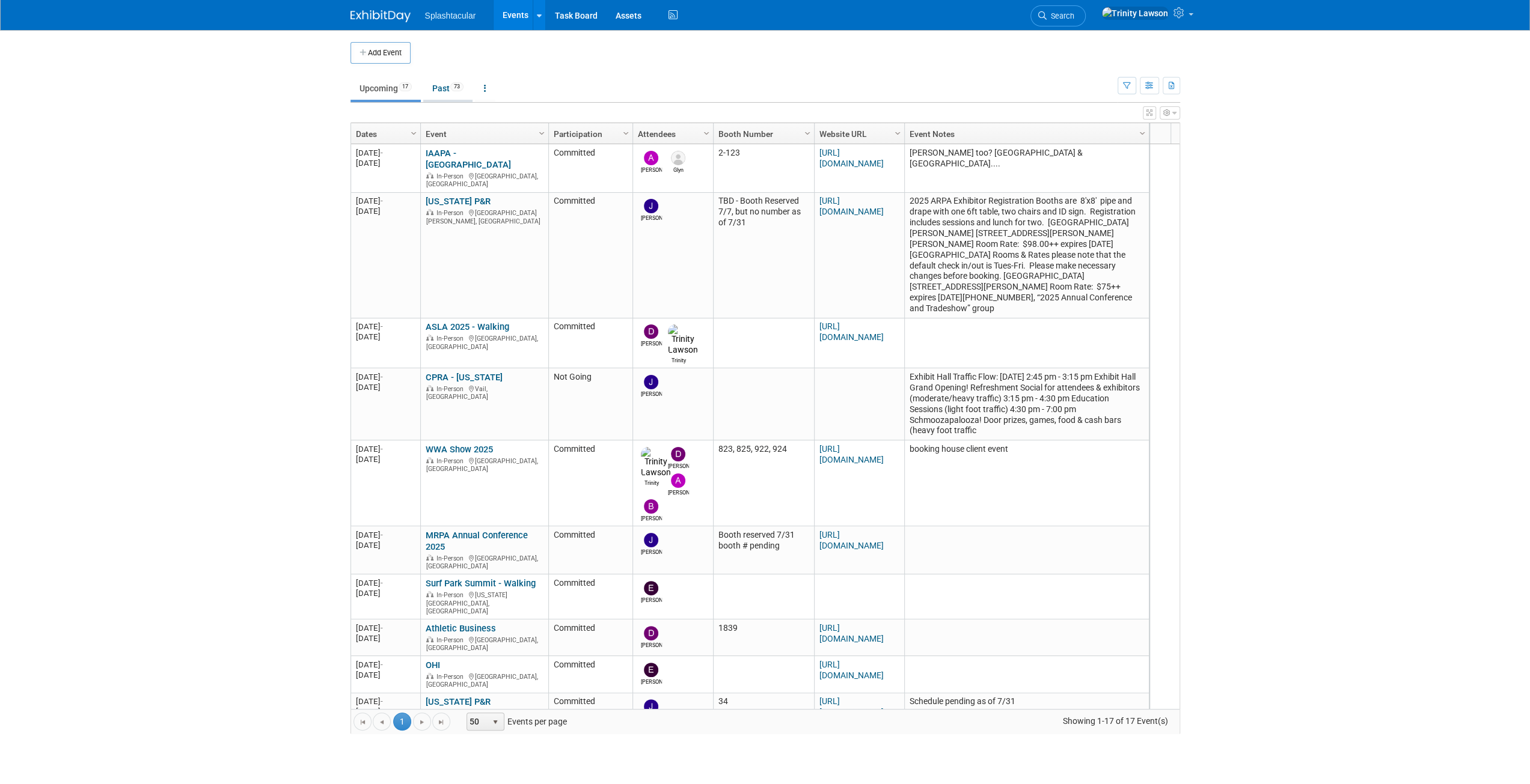
click at [441, 90] on link "Past 73" at bounding box center [448, 88] width 49 height 23
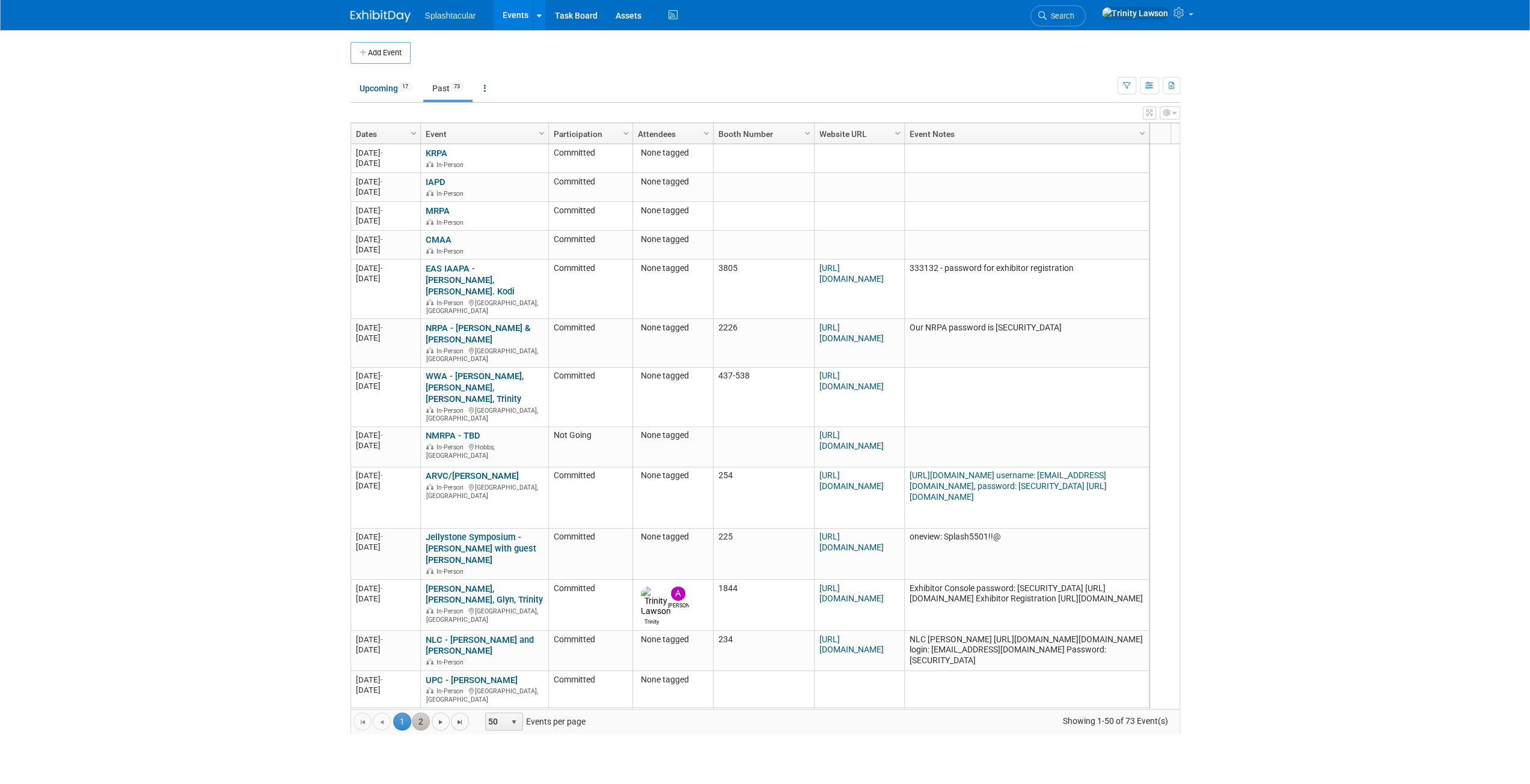
click at [422, 720] on link "2" at bounding box center [421, 722] width 18 height 18
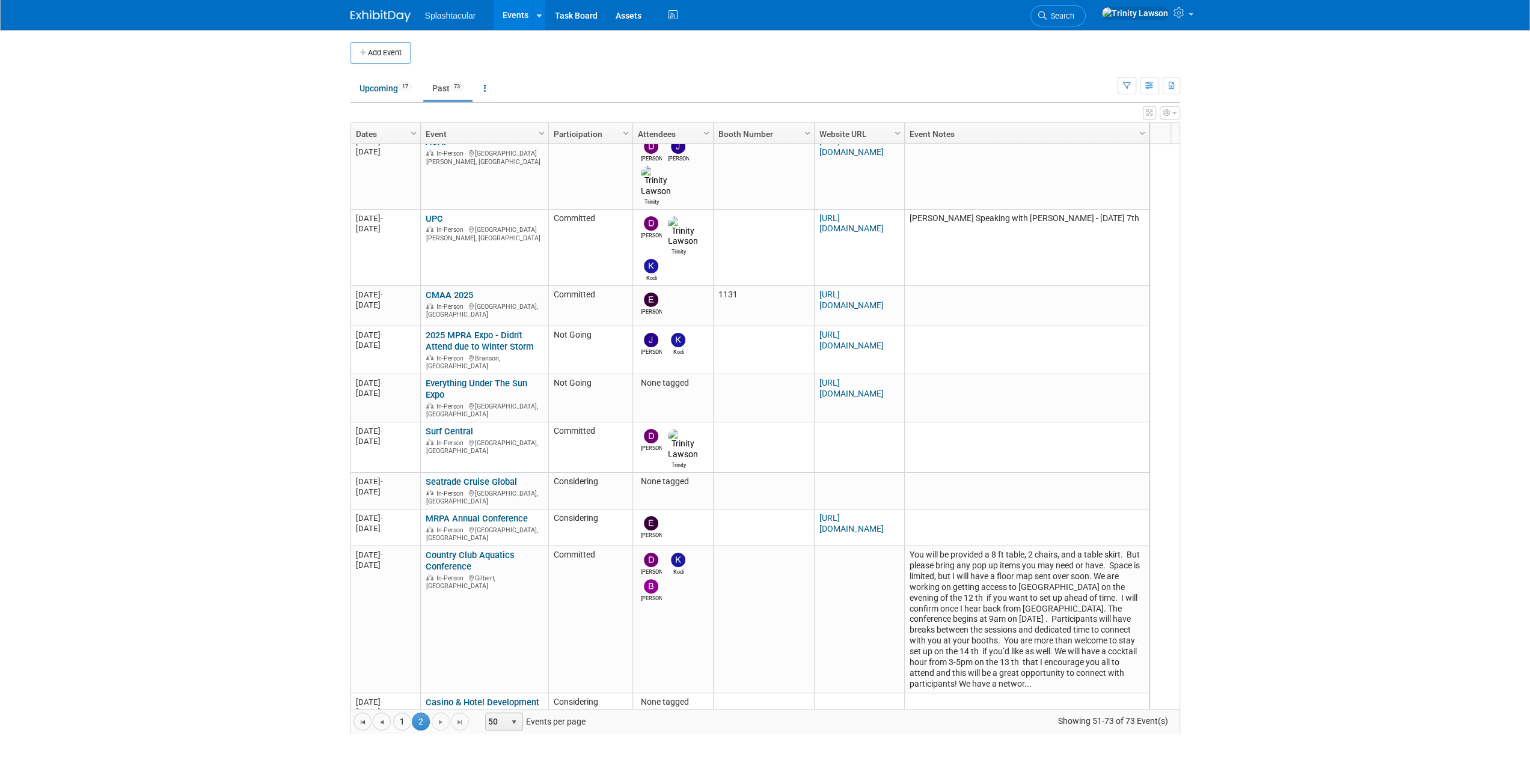
scroll to position [499, 0]
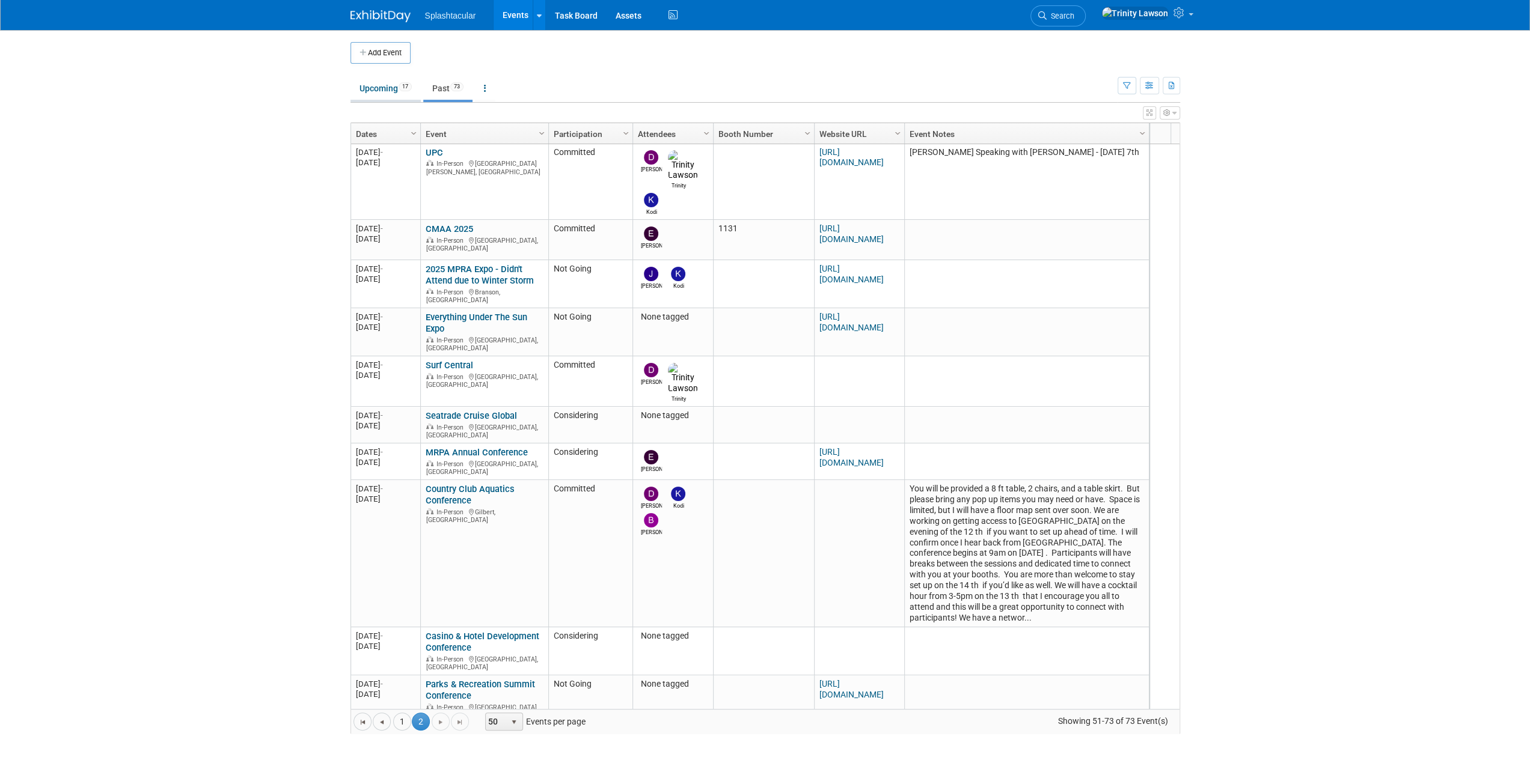
click at [402, 85] on span "17" at bounding box center [404, 86] width 13 height 9
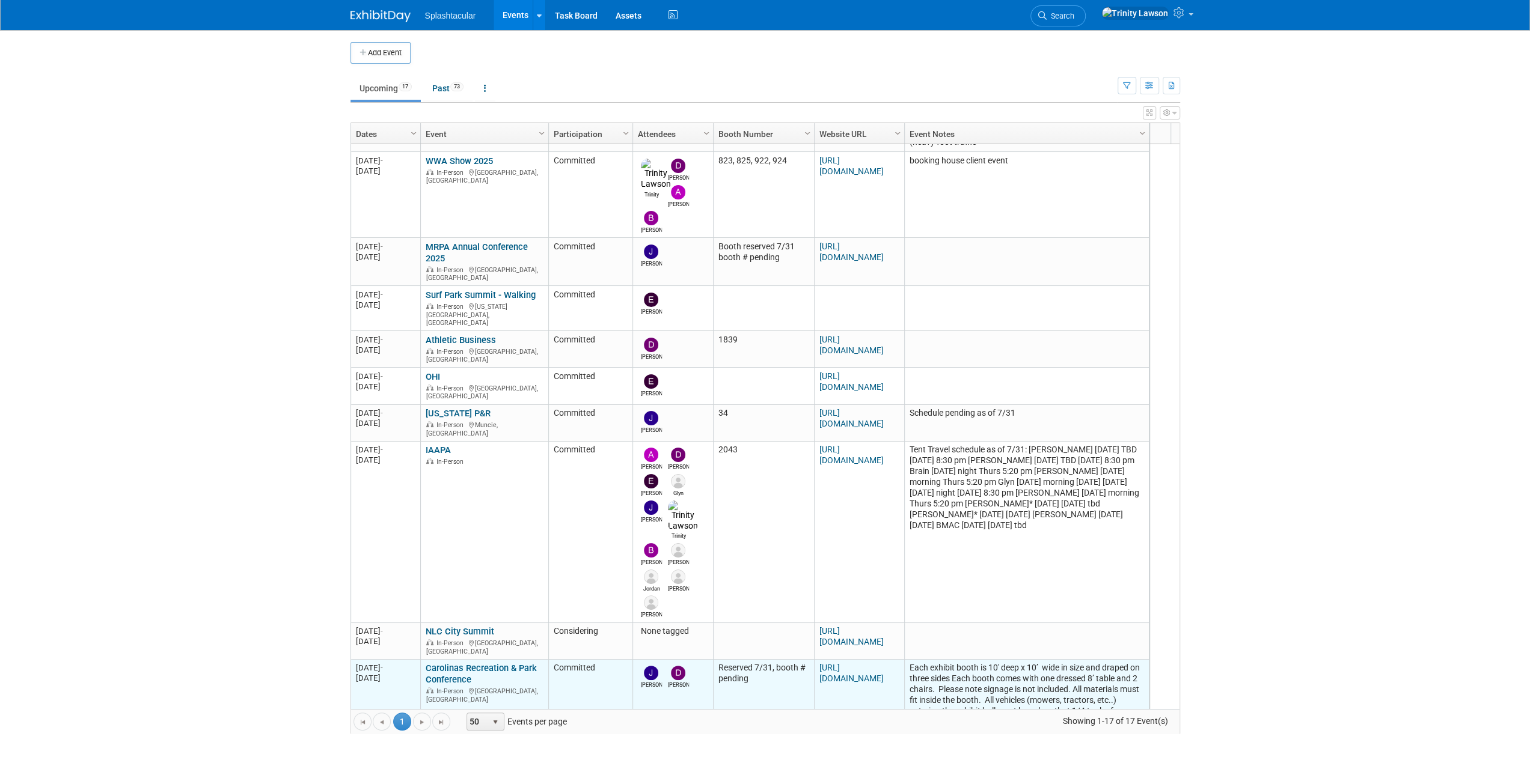
scroll to position [398, 0]
